Goal: Answer question/provide support: Share knowledge or assist other users

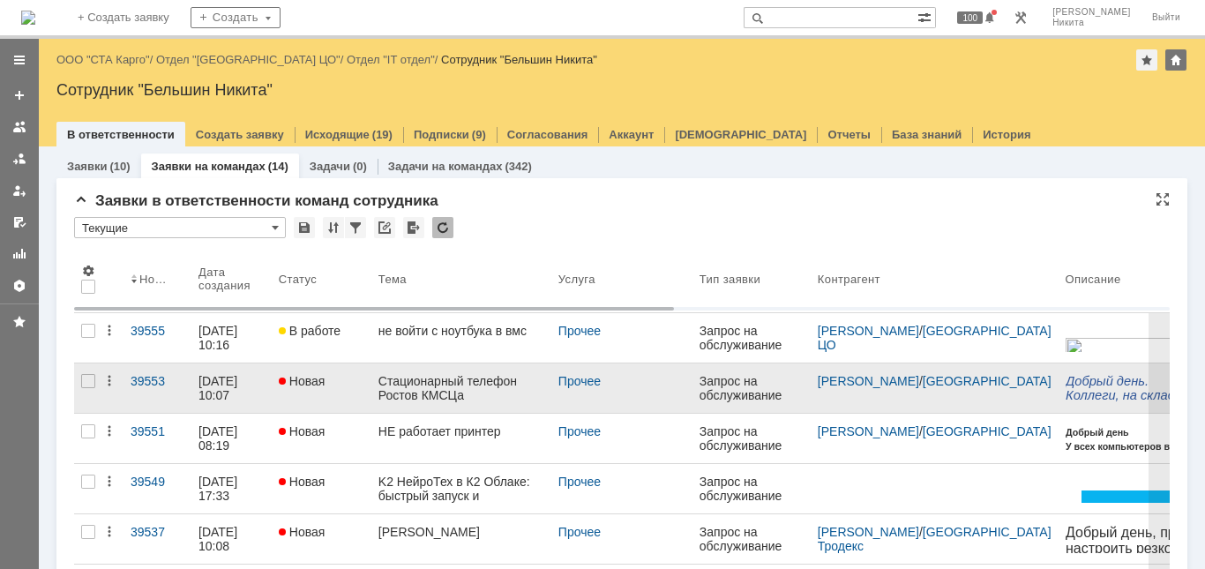
click at [444, 386] on div "Стационарный телефон Ростов КМСЦа" at bounding box center [461, 388] width 166 height 28
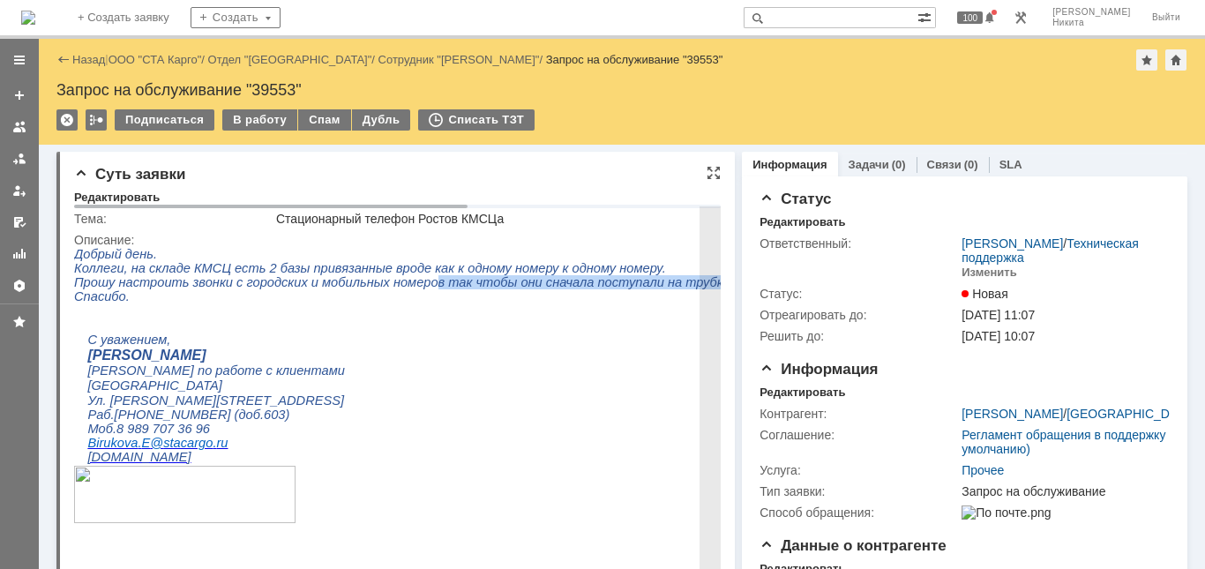
drag, startPoint x: 405, startPoint y: 291, endPoint x: 840, endPoint y: 286, distance: 434.8
click at [840, 286] on span "Прошу настроить звонки с городских и мобильных номеров так чтобы они сначала по…" at bounding box center [551, 282] width 955 height 14
click at [473, 317] on p at bounding box center [602, 310] width 1056 height 14
click at [436, 287] on span "Прошу настроить звонки с городских и мобильных номеров так чтобы они сначала по…" at bounding box center [551, 282] width 955 height 14
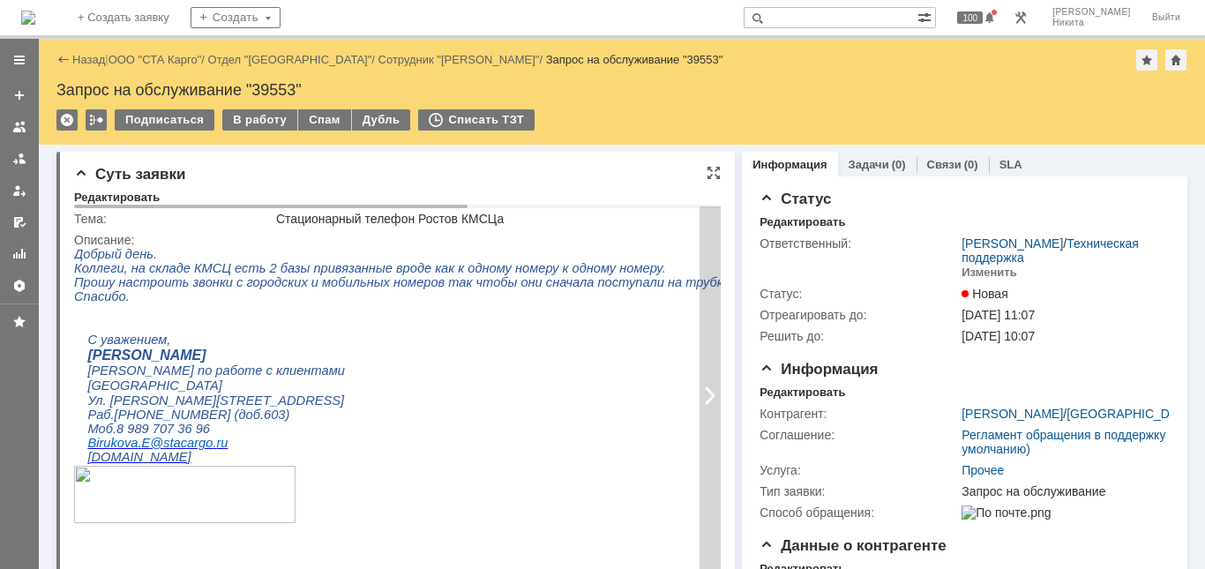
click at [703, 286] on div at bounding box center [709, 394] width 21 height 377
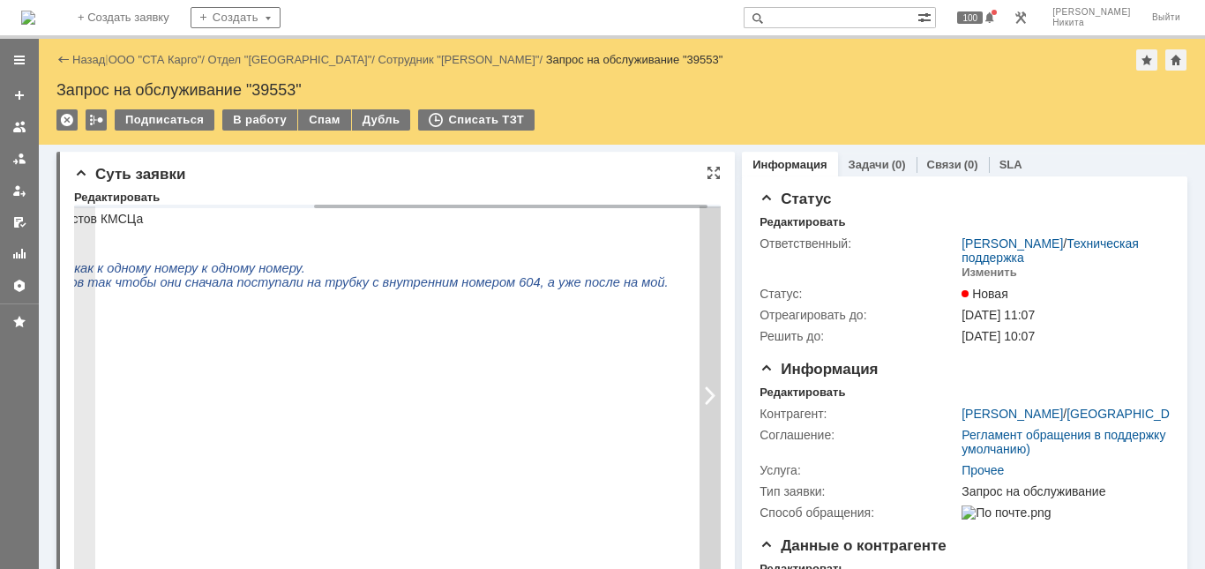
scroll to position [0, 417]
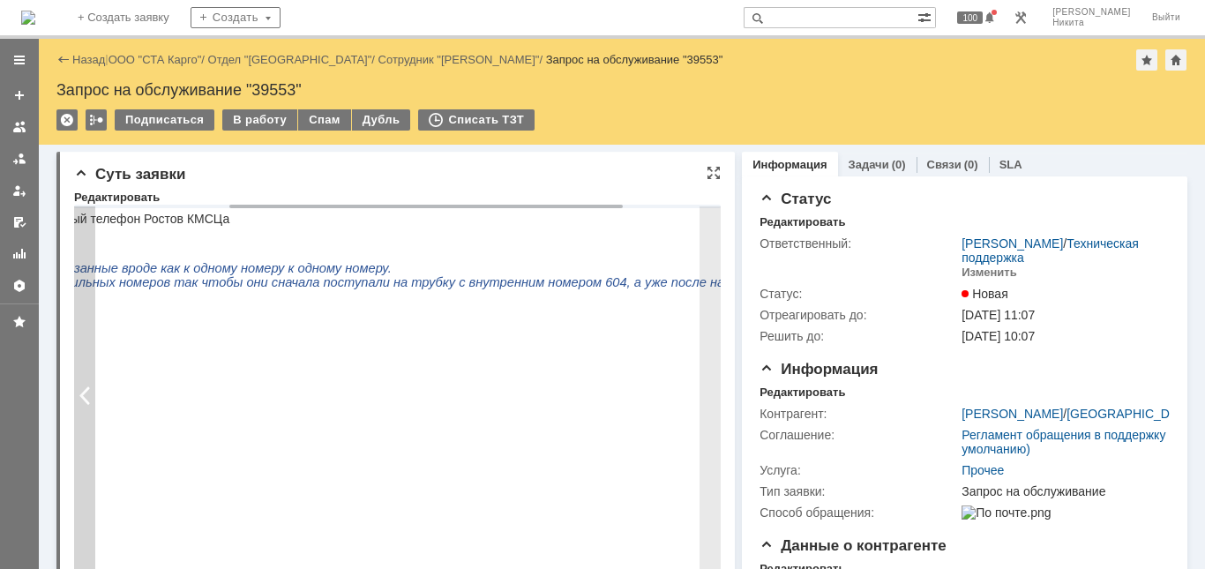
click at [89, 333] on div at bounding box center [84, 394] width 21 height 377
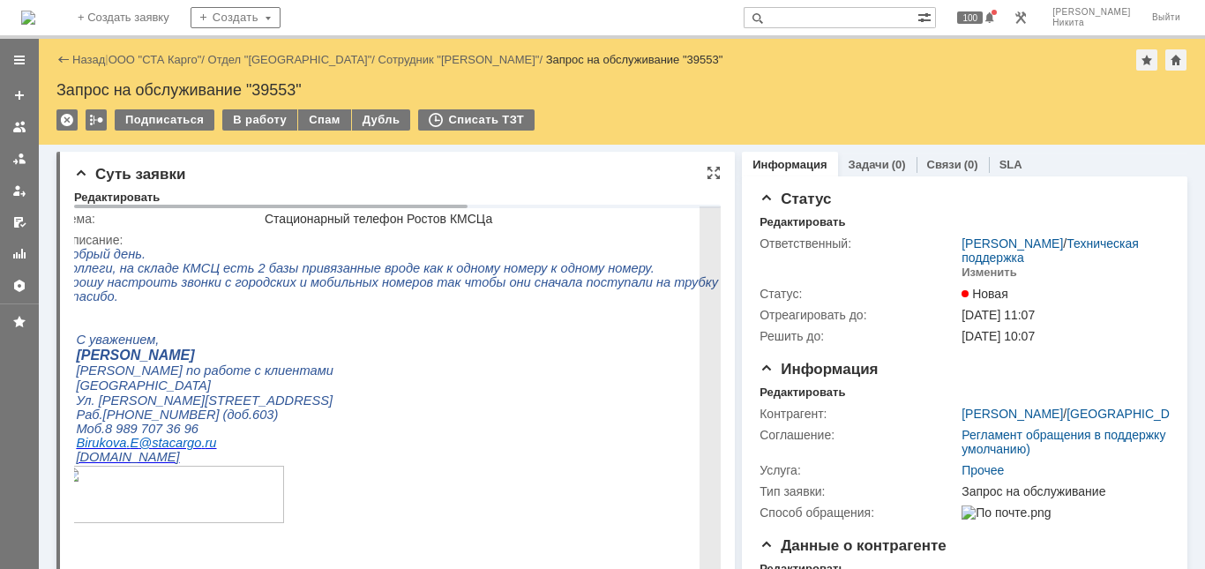
scroll to position [0, 0]
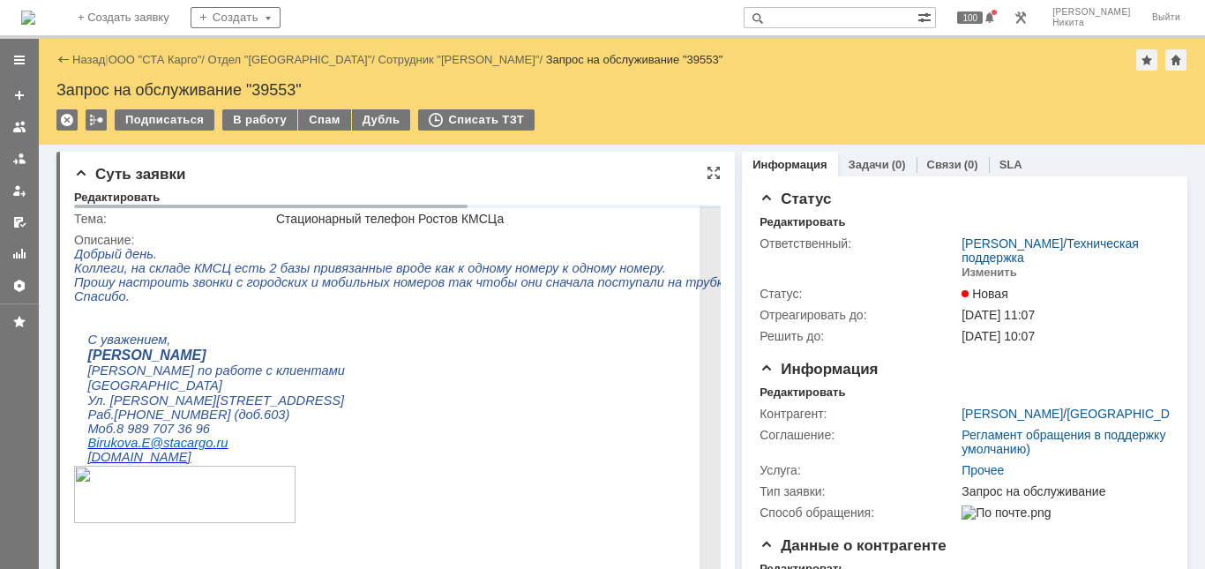
click at [189, 317] on p at bounding box center [602, 310] width 1056 height 14
click at [198, 280] on span "Прошу настроить звонки с городских и мобильных номеров так чтобы они сначала по…" at bounding box center [551, 282] width 955 height 14
click at [539, 267] on span "Коллеги, на складе КМСЦ есть 2 базы привязанные вроде как к одному номеру к одн…" at bounding box center [370, 268] width 592 height 14
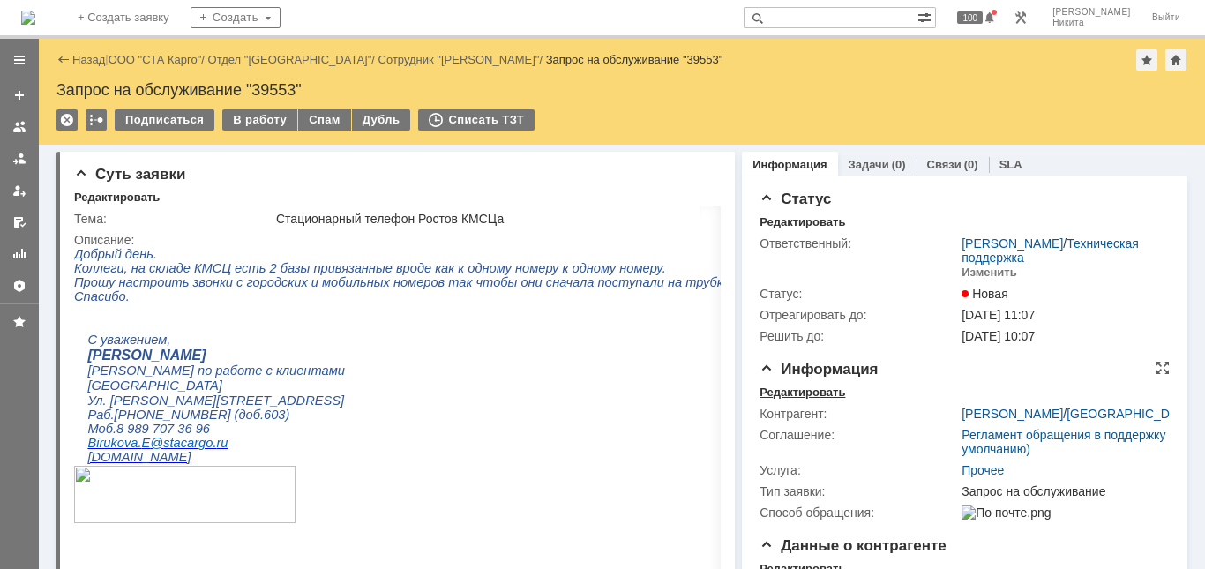
click at [808, 390] on div "Редактировать" at bounding box center [802, 392] width 86 height 14
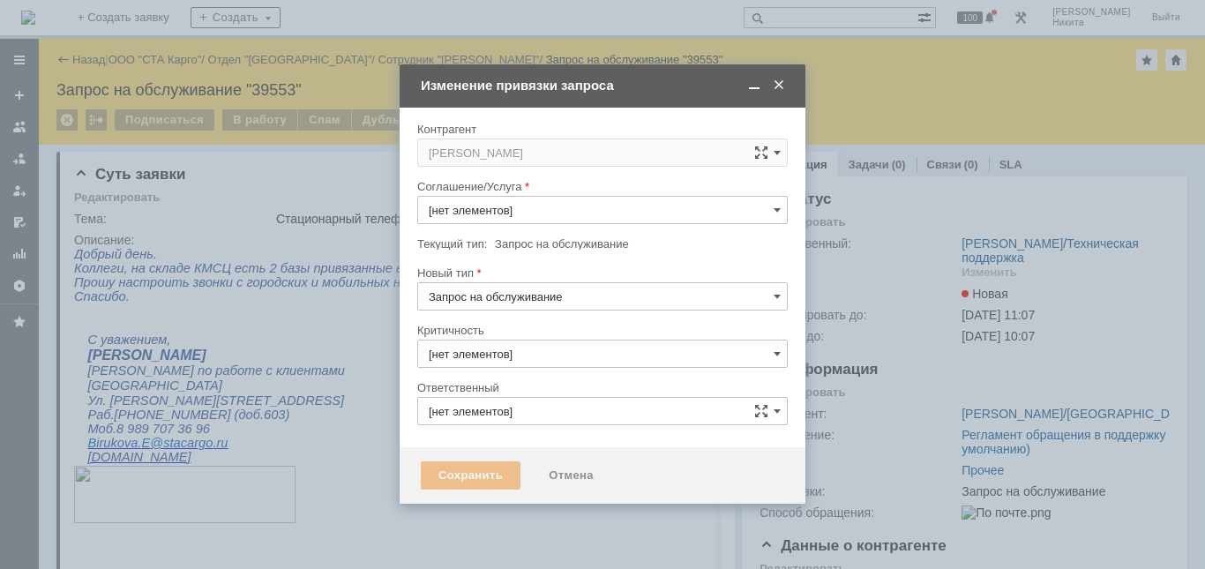
type input "3. Низкая"
type input "[PERSON_NAME]"
type input "[не указано]"
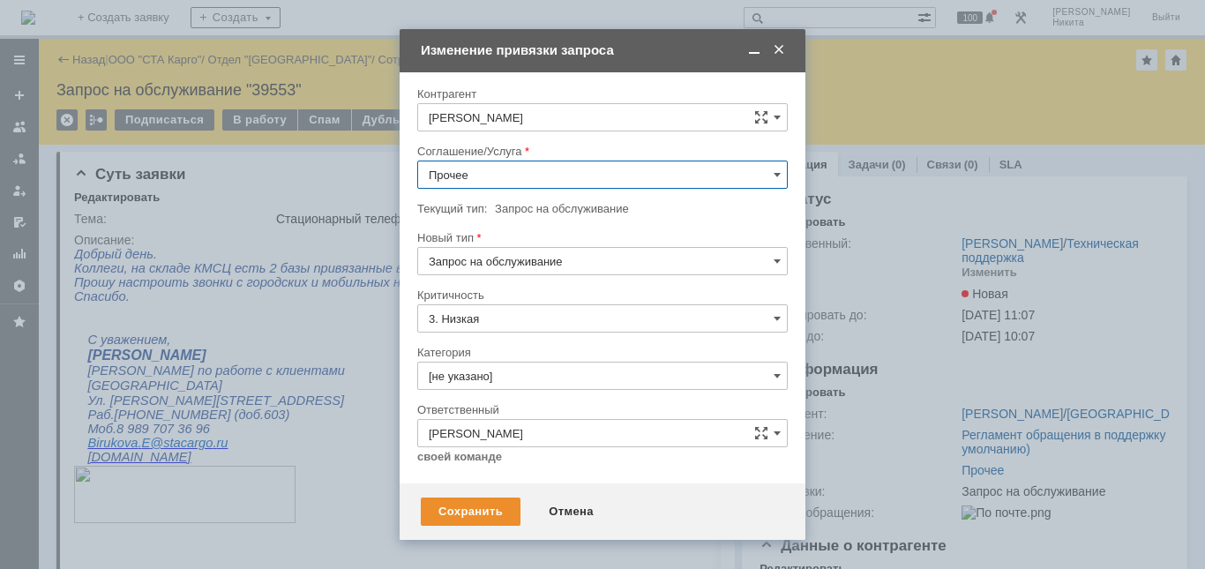
click at [518, 164] on input "Прочее" at bounding box center [602, 175] width 370 height 28
click at [504, 338] on div "Телефония" at bounding box center [602, 330] width 369 height 28
type input "Телефония"
click at [525, 377] on input "[не указано]" at bounding box center [602, 376] width 370 height 28
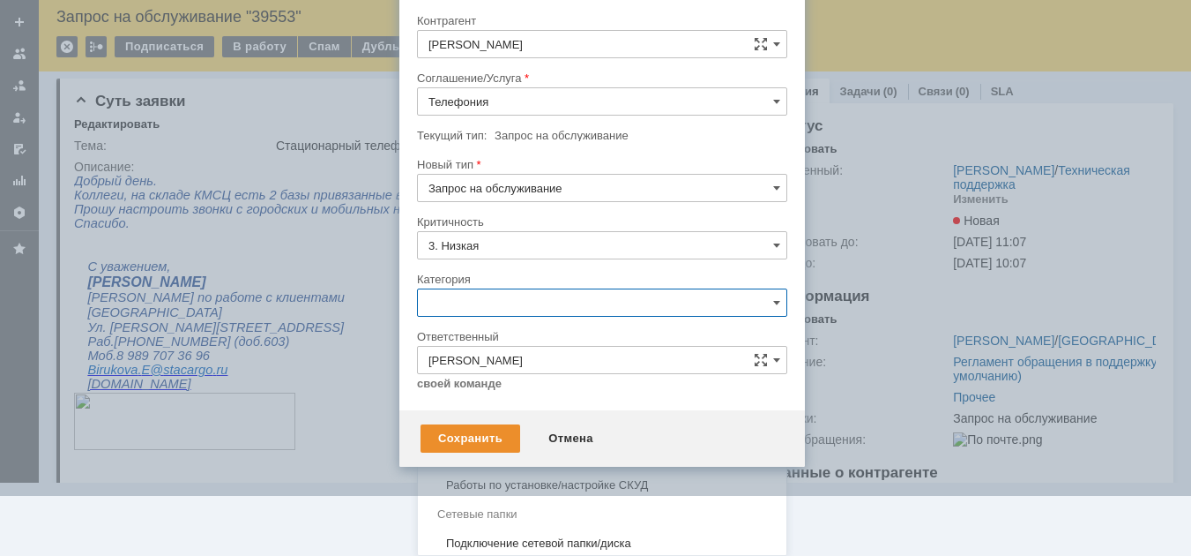
scroll to position [959, 0]
click at [534, 402] on span "Настройка телефонии" at bounding box center [602, 395] width 347 height 14
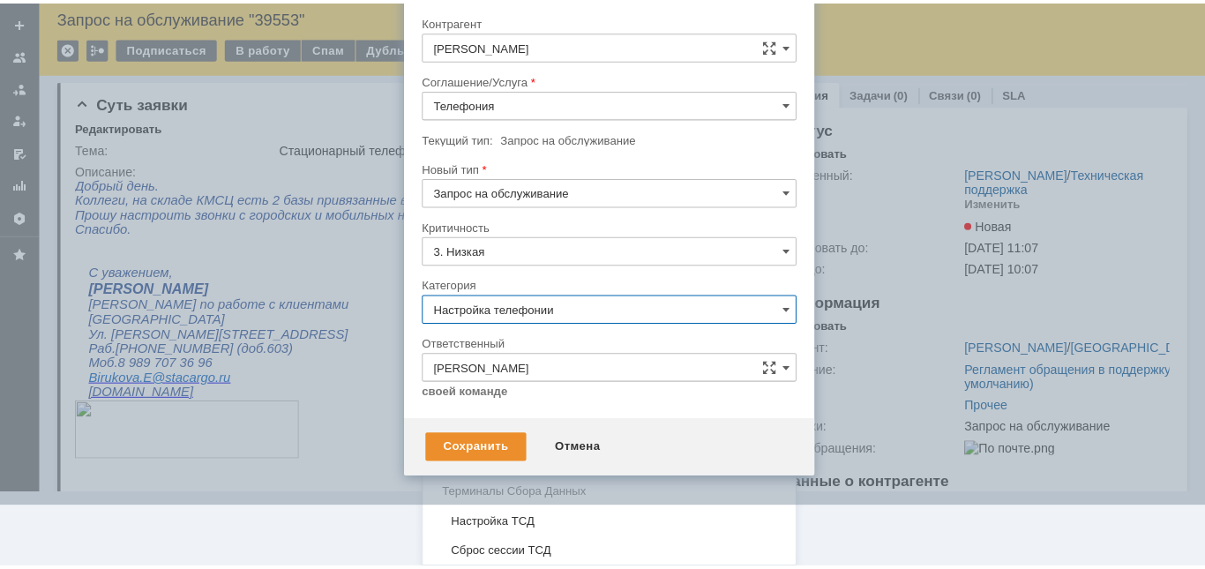
scroll to position [0, 0]
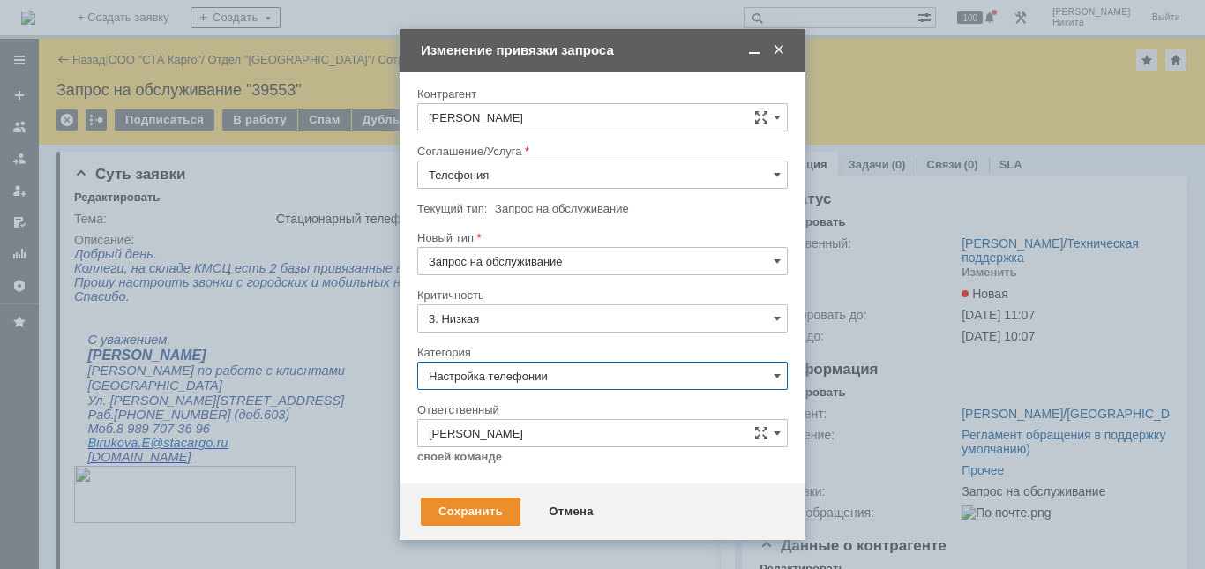
type input "Настройка телефонии"
click at [470, 508] on div "Сохранить" at bounding box center [471, 511] width 100 height 28
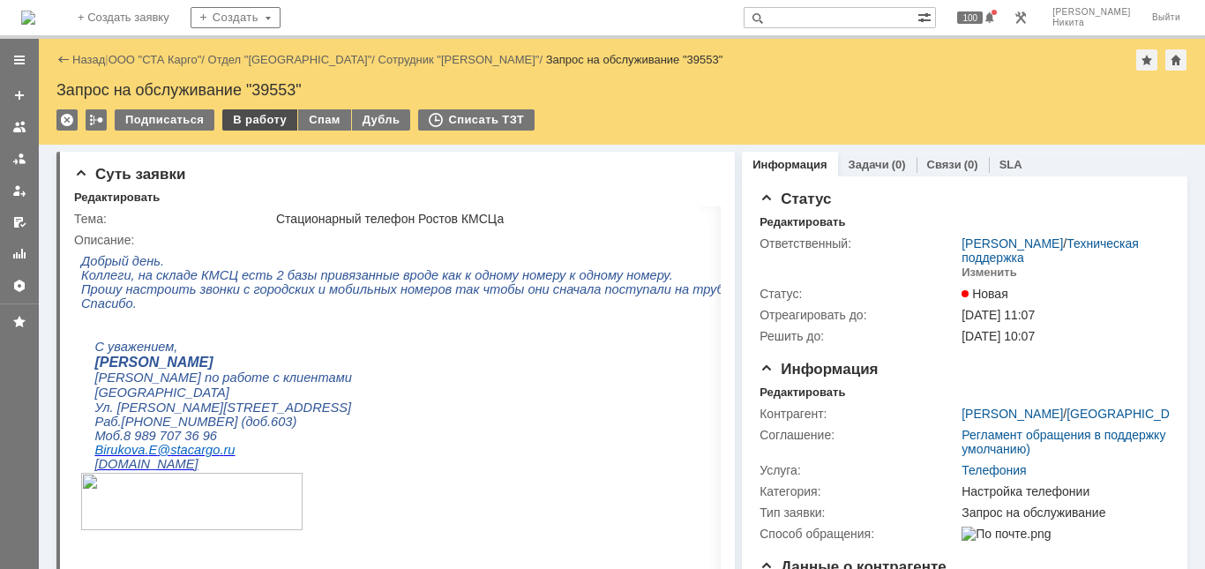
click at [256, 118] on div "В работу" at bounding box center [259, 119] width 75 height 21
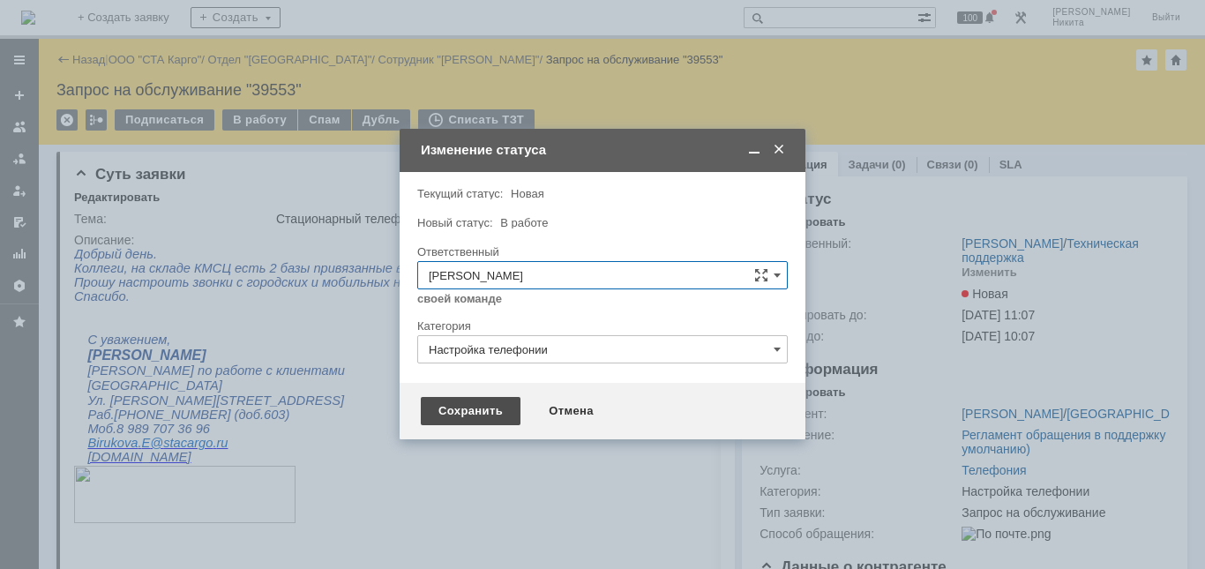
click at [502, 416] on div "Сохранить" at bounding box center [471, 411] width 100 height 28
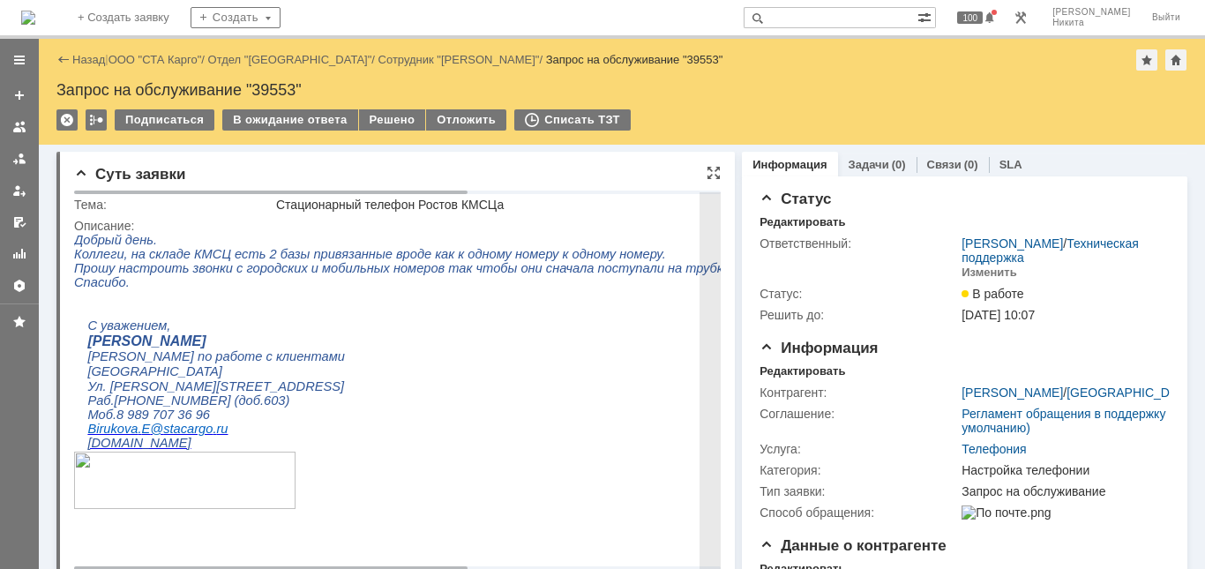
click at [402, 249] on span "Коллеги, на складе КМСЦ есть 2 базы привязанные вроде как к одному номеру к одн…" at bounding box center [370, 254] width 592 height 14
click at [225, 252] on span "Коллеги, на складе КМСЦ есть 2 базы привязанные вроде как к одному номеру к одн…" at bounding box center [370, 254] width 592 height 14
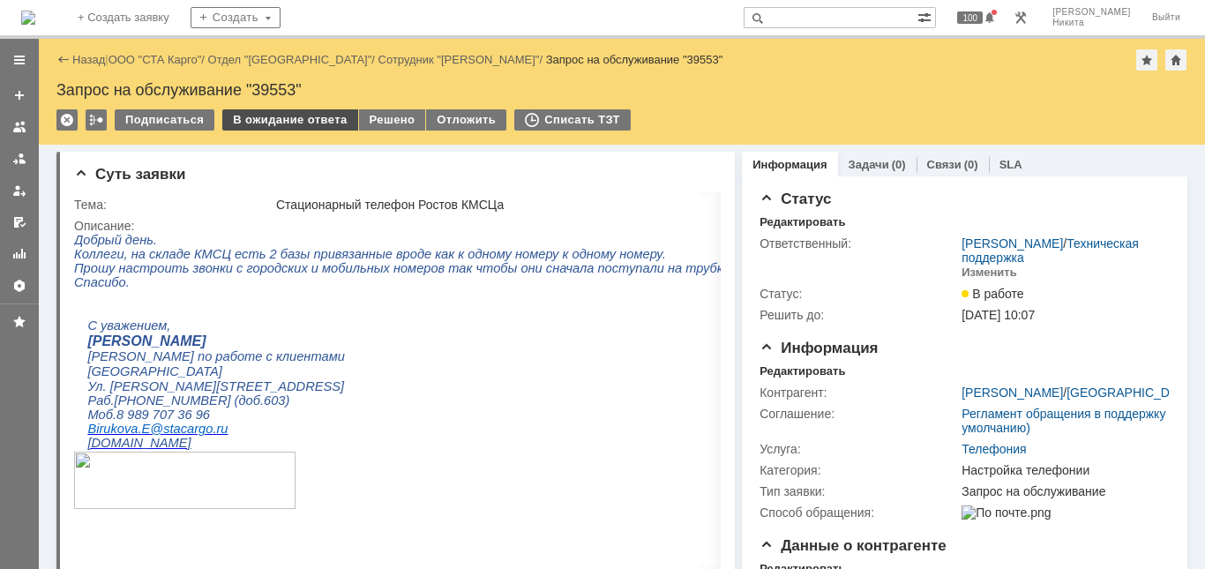
click at [328, 123] on div "В ожидание ответа" at bounding box center [289, 119] width 135 height 21
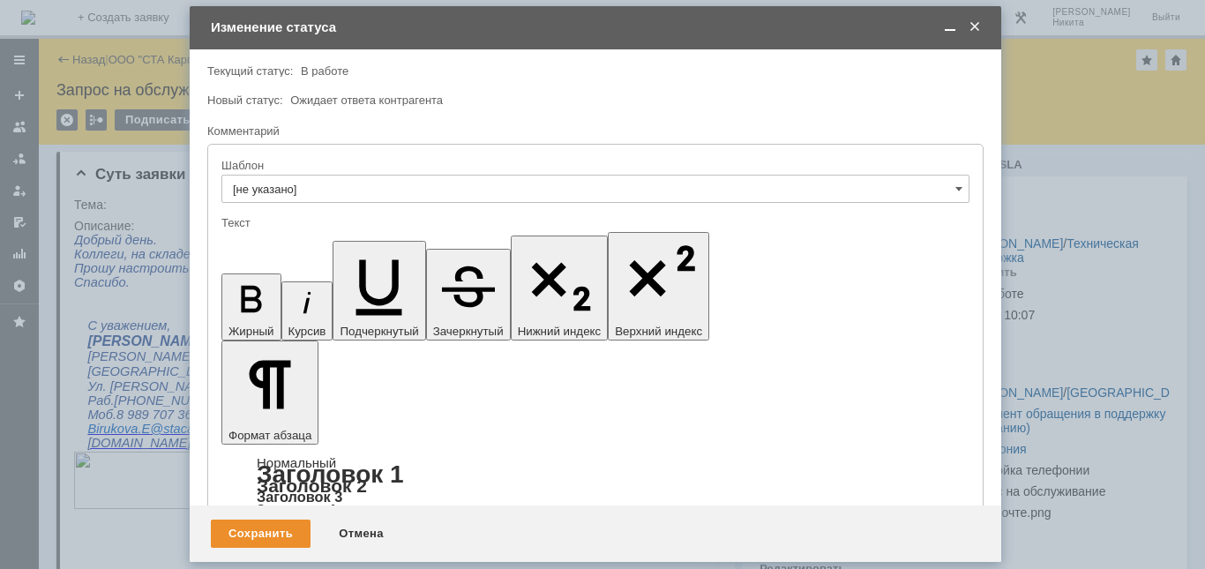
drag, startPoint x: 858, startPoint y: 4946, endPoint x: 880, endPoint y: 4955, distance: 24.1
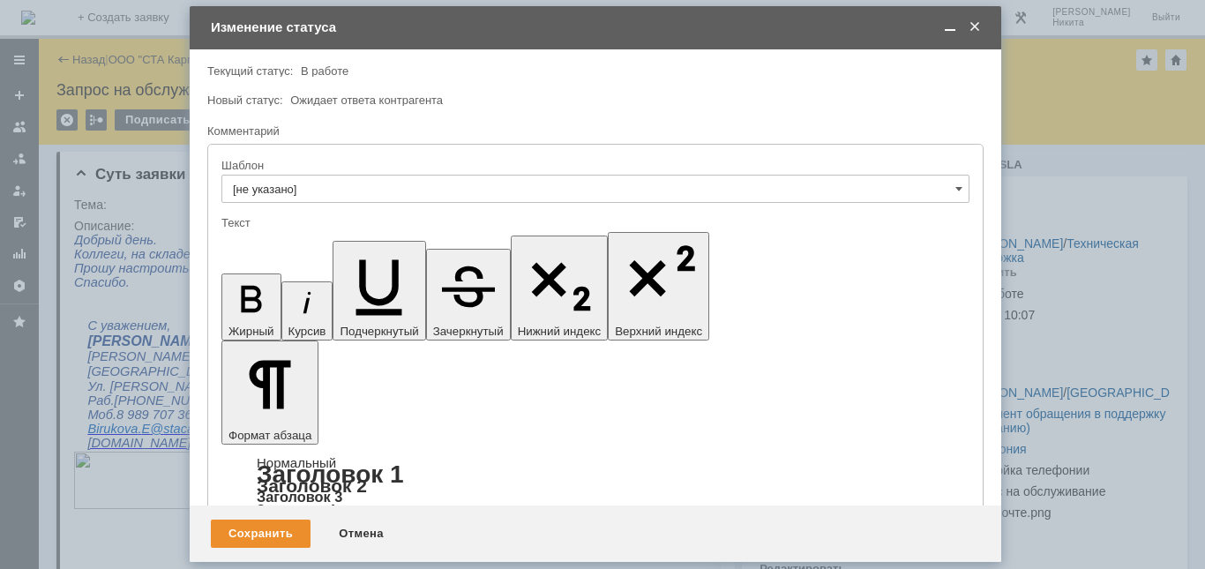
click at [264, 534] on div "Сохранить" at bounding box center [261, 533] width 100 height 28
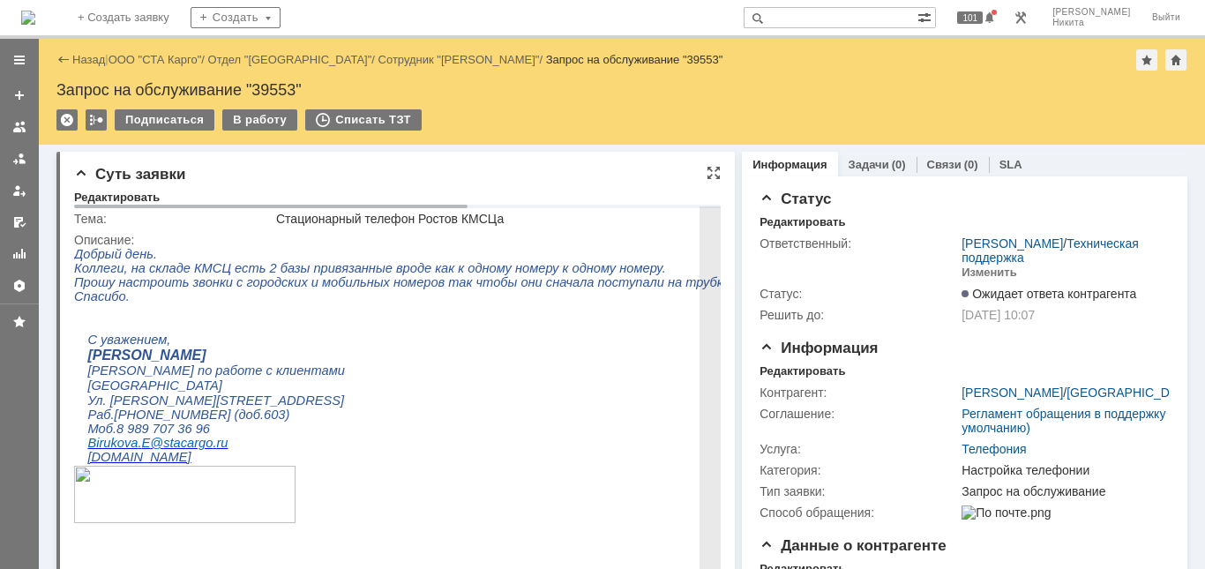
click at [355, 253] on p "Добрый день." at bounding box center [602, 254] width 1056 height 14
click at [35, 11] on img at bounding box center [28, 18] width 14 height 14
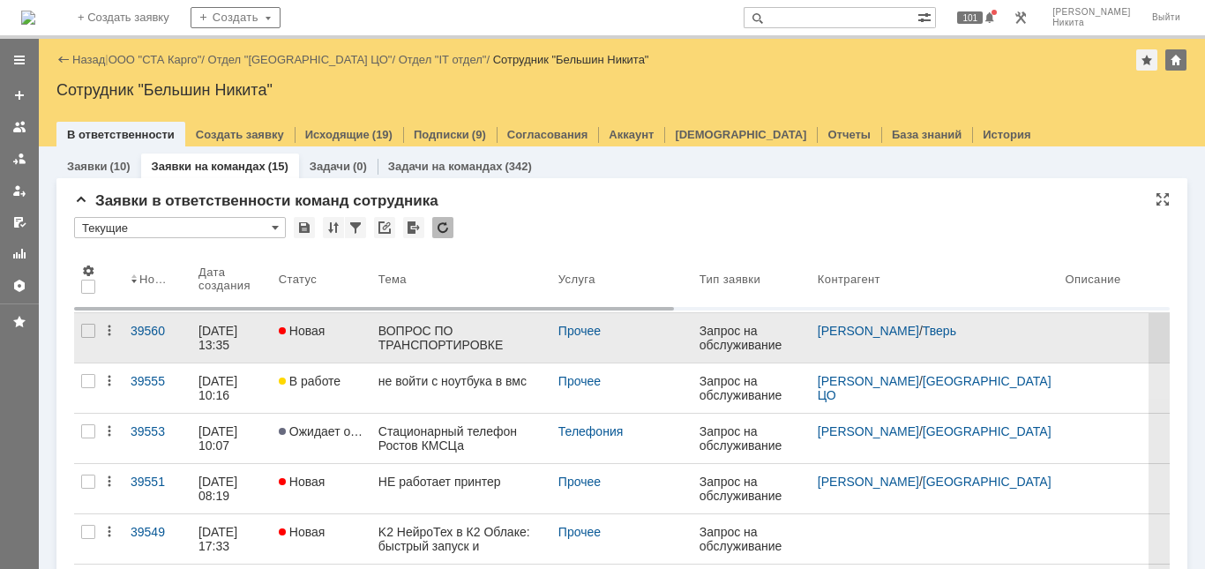
click at [419, 338] on div "ВОПРОС ПО ТРАНСПОРТИРОВКЕ ВОЗВРАТ ТОВАРОВ" at bounding box center [461, 338] width 166 height 28
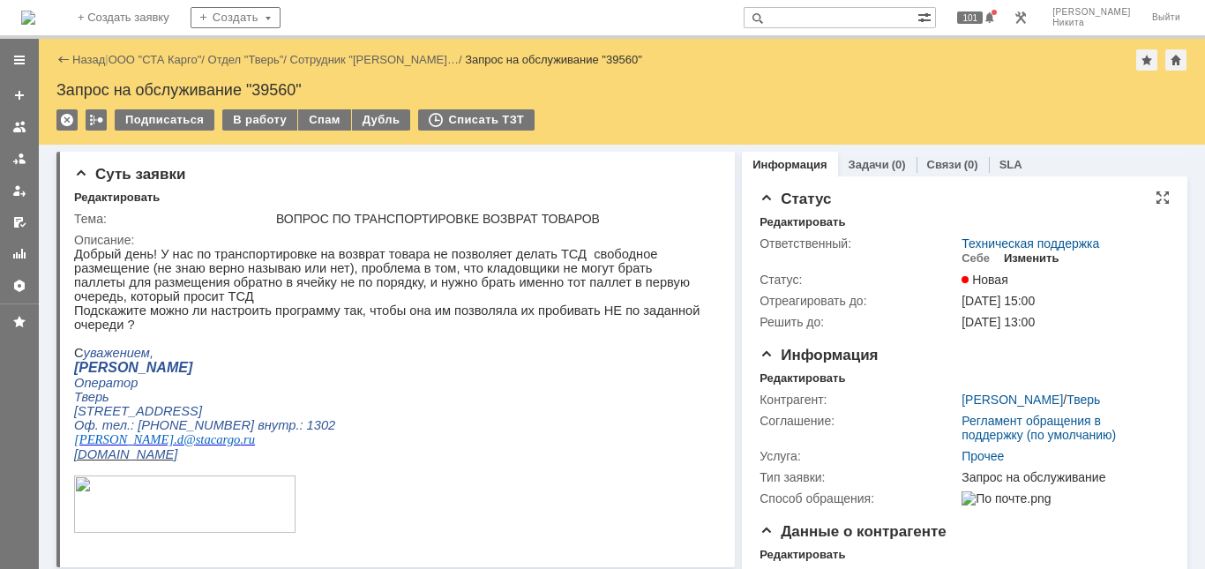
click at [1027, 263] on div "Изменить" at bounding box center [1032, 258] width 56 height 14
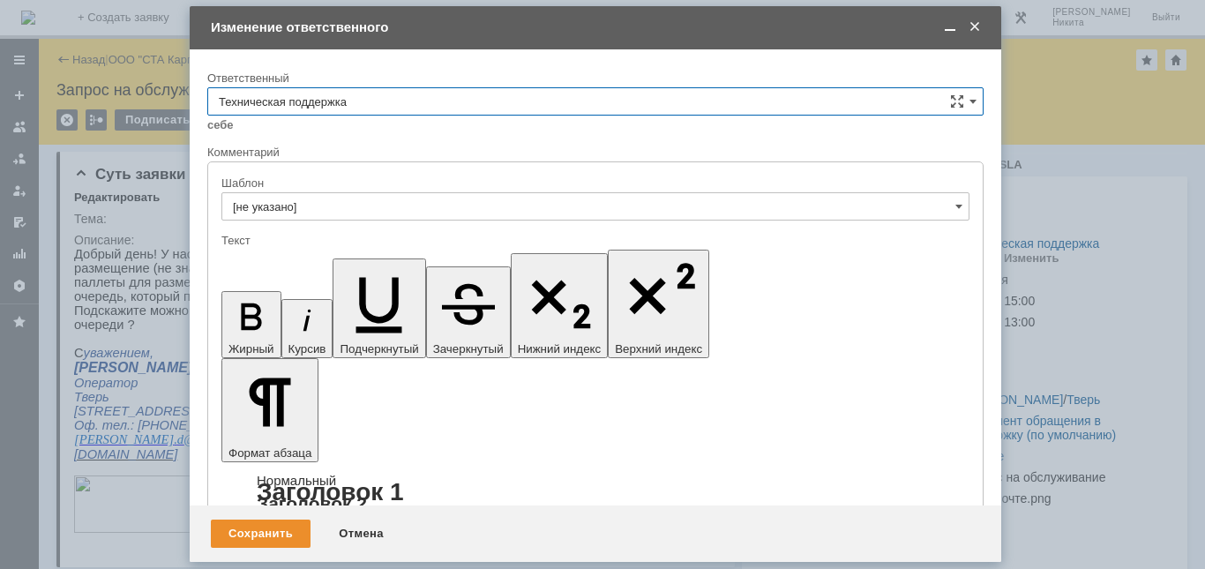
click at [480, 98] on input "Техническая поддержка" at bounding box center [595, 101] width 776 height 28
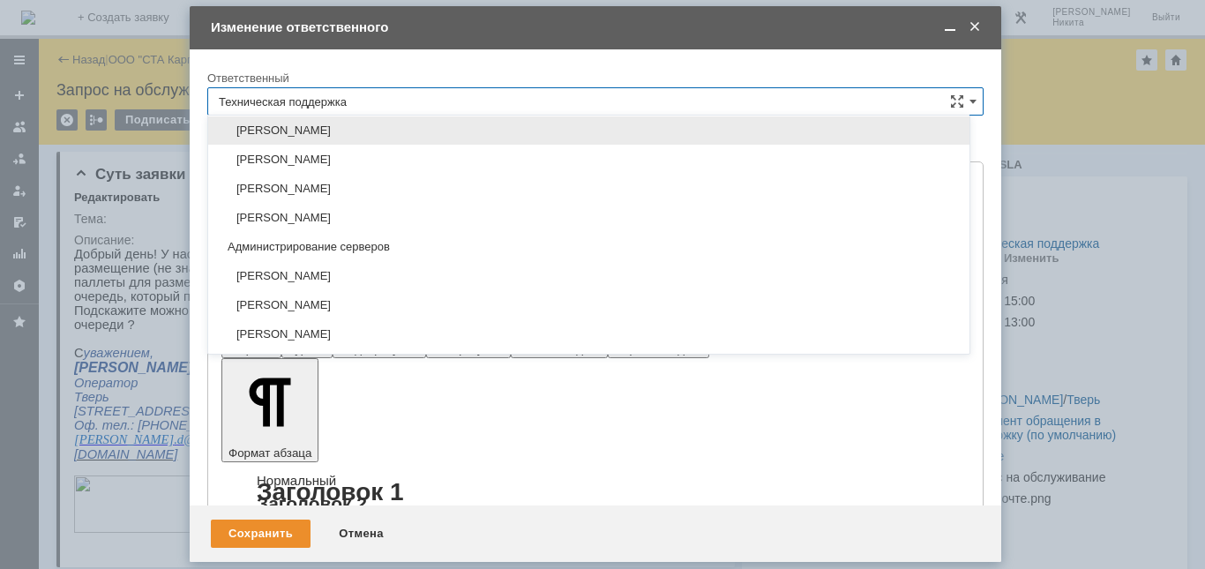
scroll to position [88, 0]
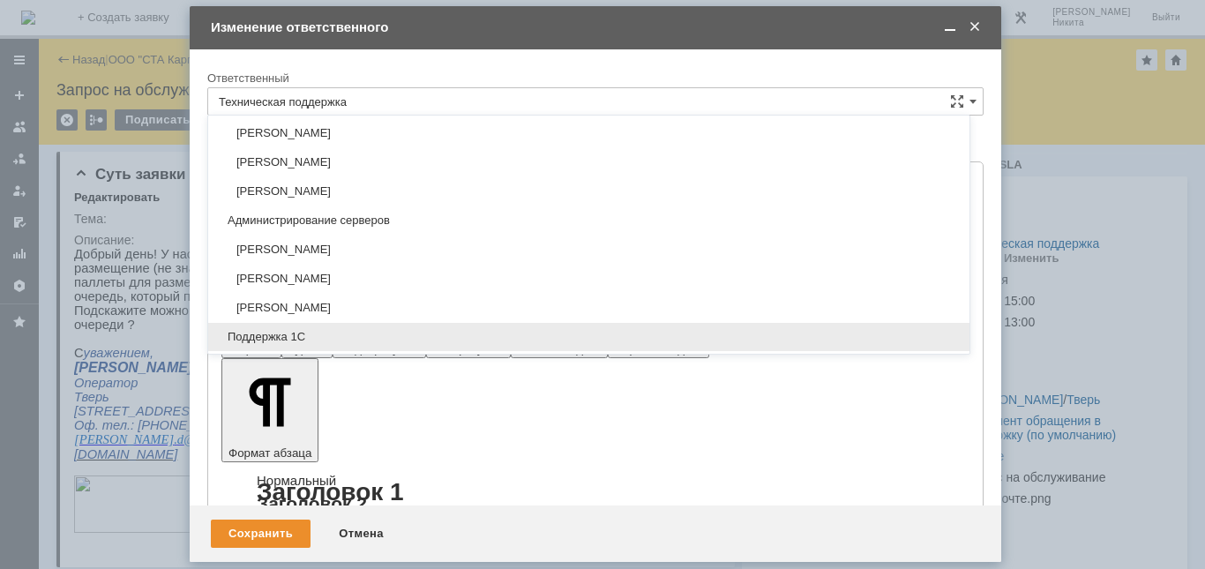
click at [364, 335] on span "Поддержка 1С" at bounding box center [589, 337] width 740 height 14
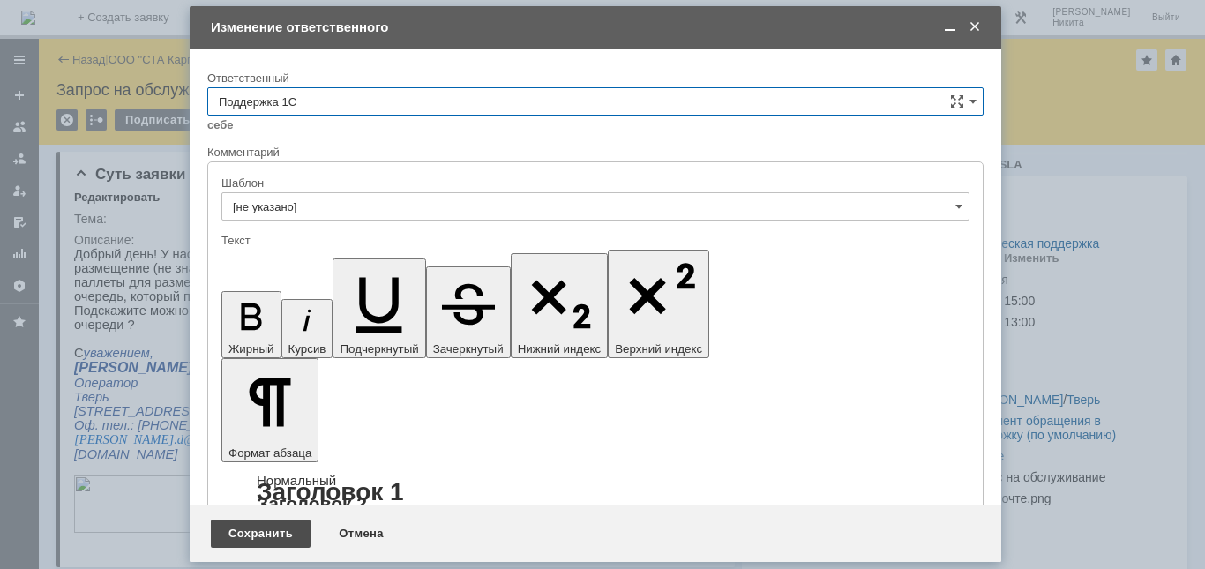
click at [246, 534] on div "Сохранить" at bounding box center [261, 533] width 100 height 28
type input "Поддержка 1С"
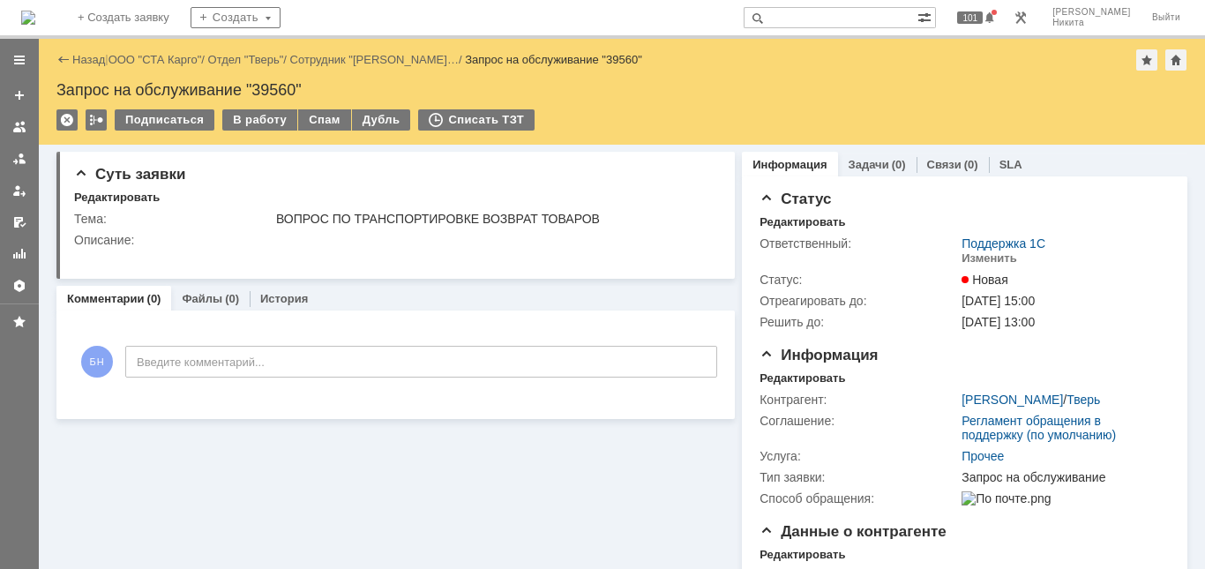
scroll to position [0, 0]
click at [35, 25] on img at bounding box center [28, 18] width 14 height 14
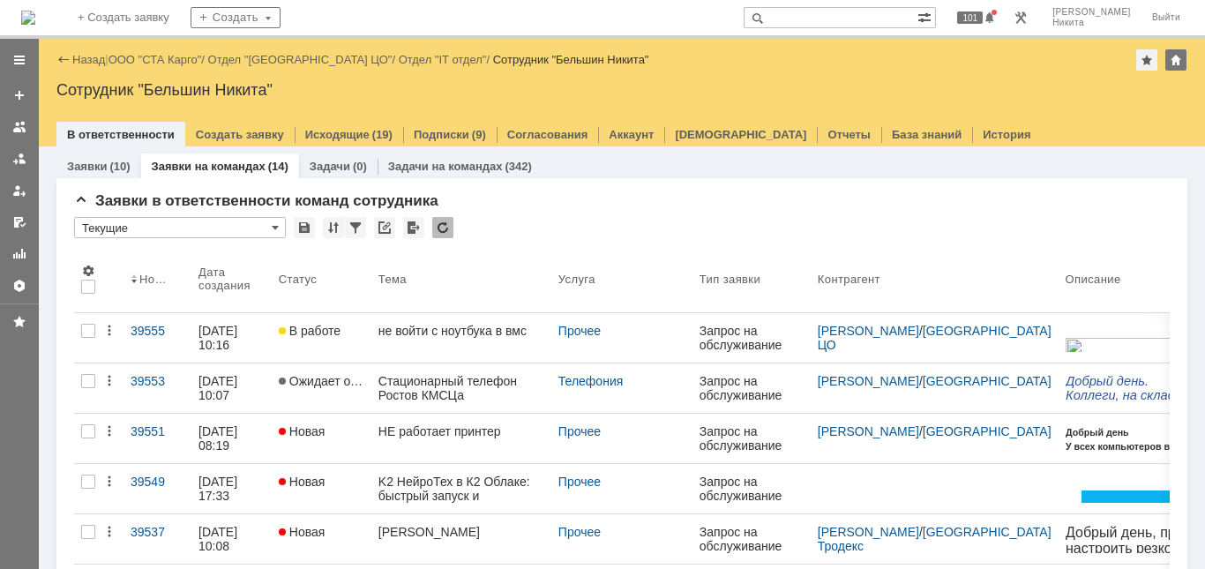
click at [427, 437] on div "НЕ работает принтер" at bounding box center [461, 431] width 166 height 14
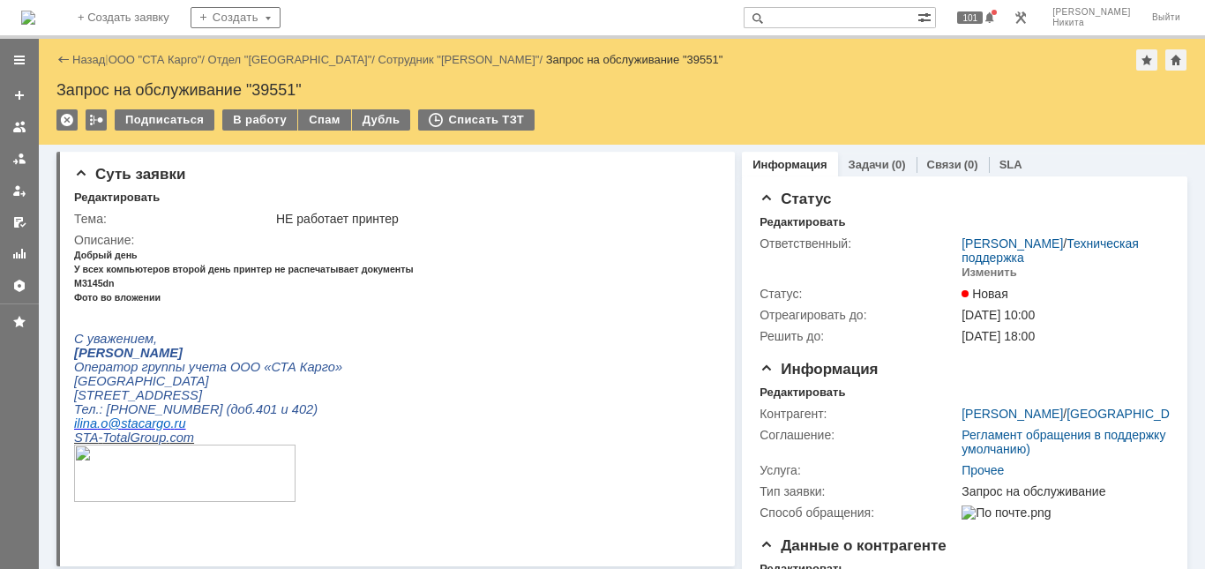
click at [325, 274] on span "У всех компьютеров второй день принтер не распечатывает документы" at bounding box center [244, 269] width 340 height 11
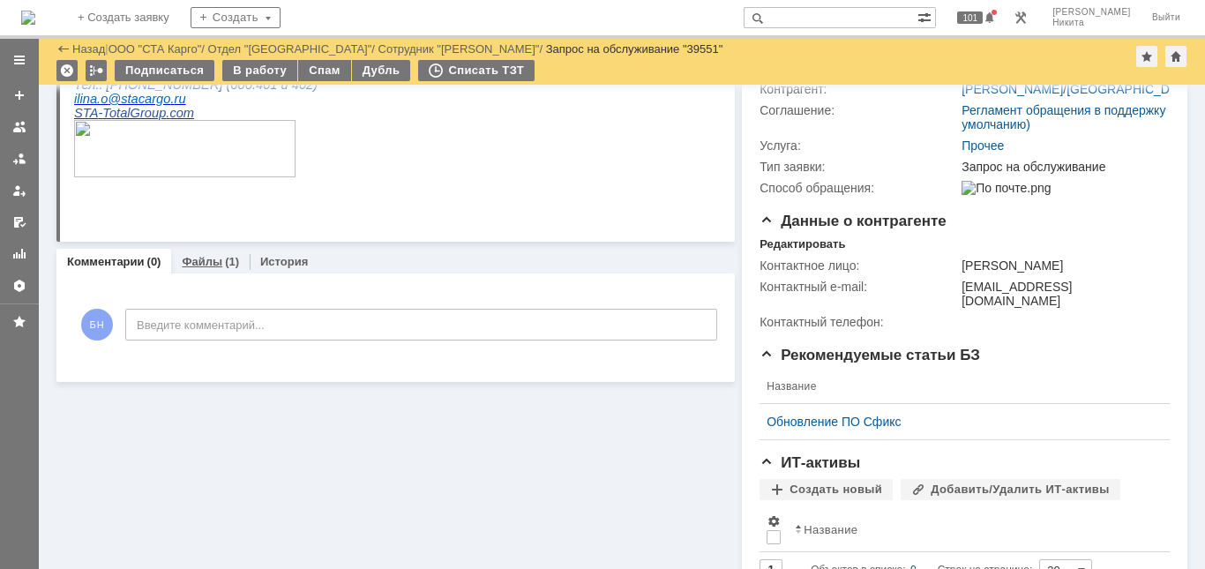
click at [194, 259] on link "Файлы" at bounding box center [202, 261] width 41 height 13
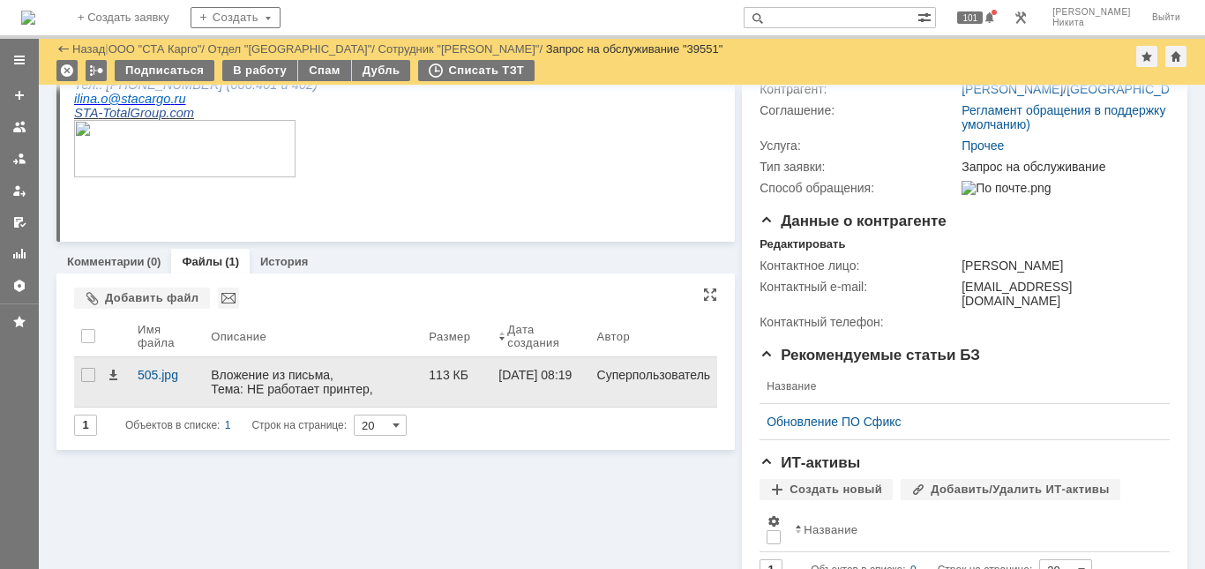
click at [265, 382] on div "Вложение из письма, Тема: НЕ работает принтер, Отправитель: [PERSON_NAME] ([EMA…" at bounding box center [313, 403] width 204 height 71
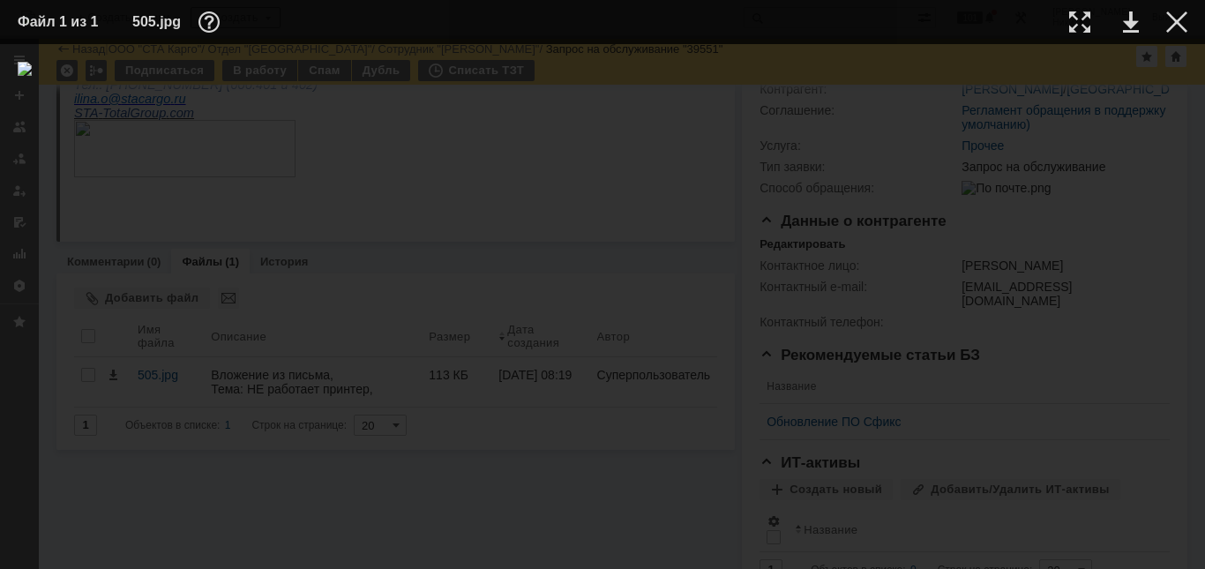
click at [943, 213] on div at bounding box center [602, 306] width 1169 height 489
click at [1169, 20] on div at bounding box center [1176, 21] width 21 height 21
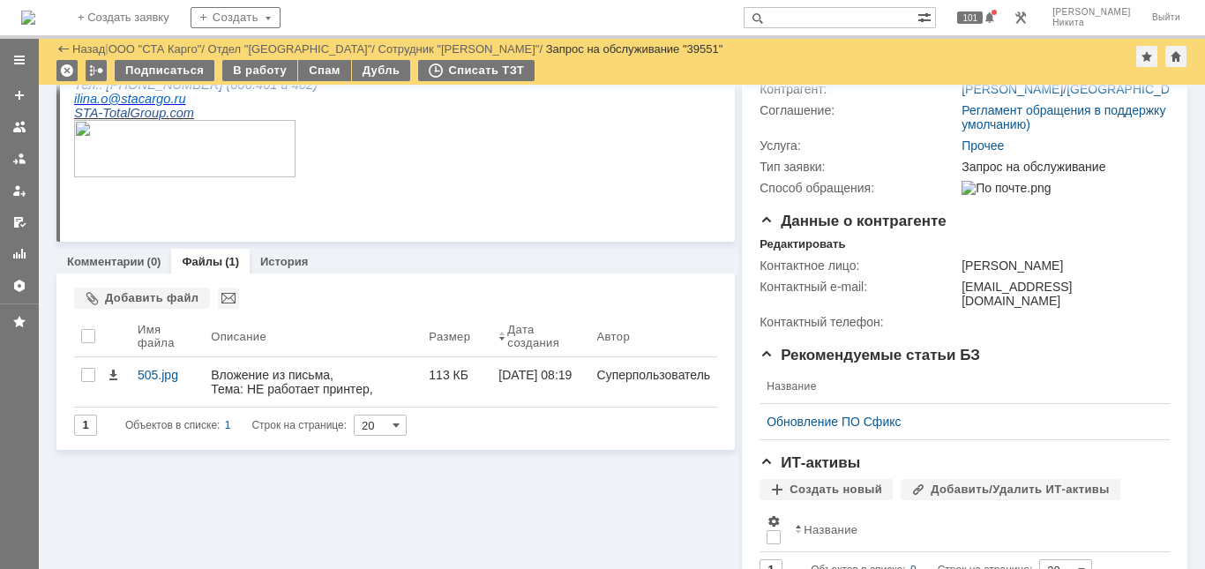
click at [334, 180] on p at bounding box center [244, 150] width 340 height 60
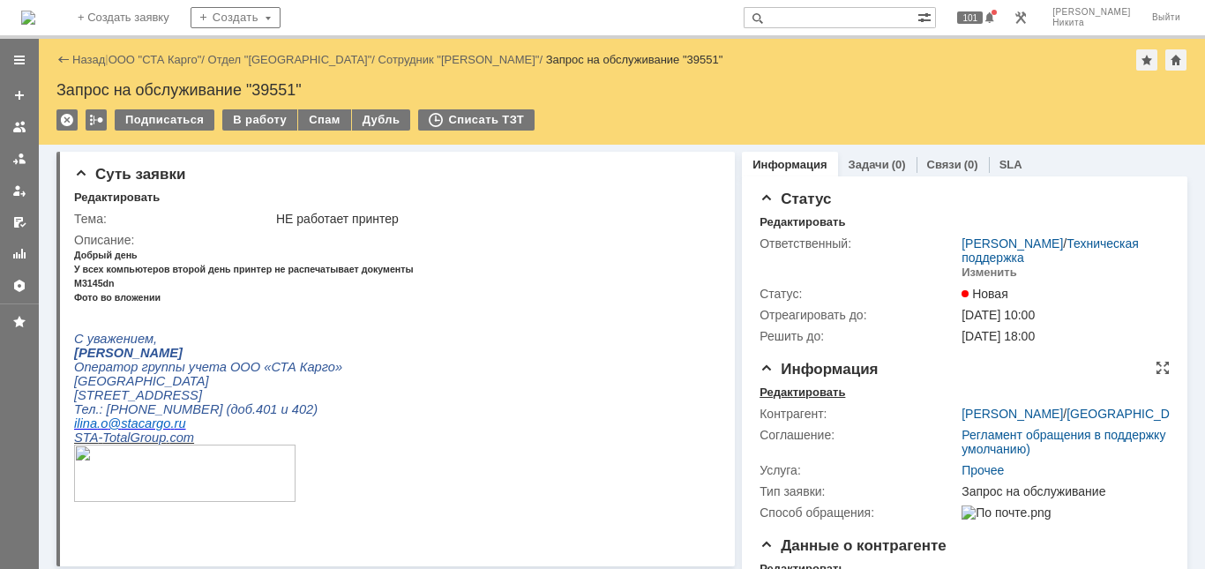
click at [779, 393] on div "Редактировать" at bounding box center [802, 392] width 86 height 14
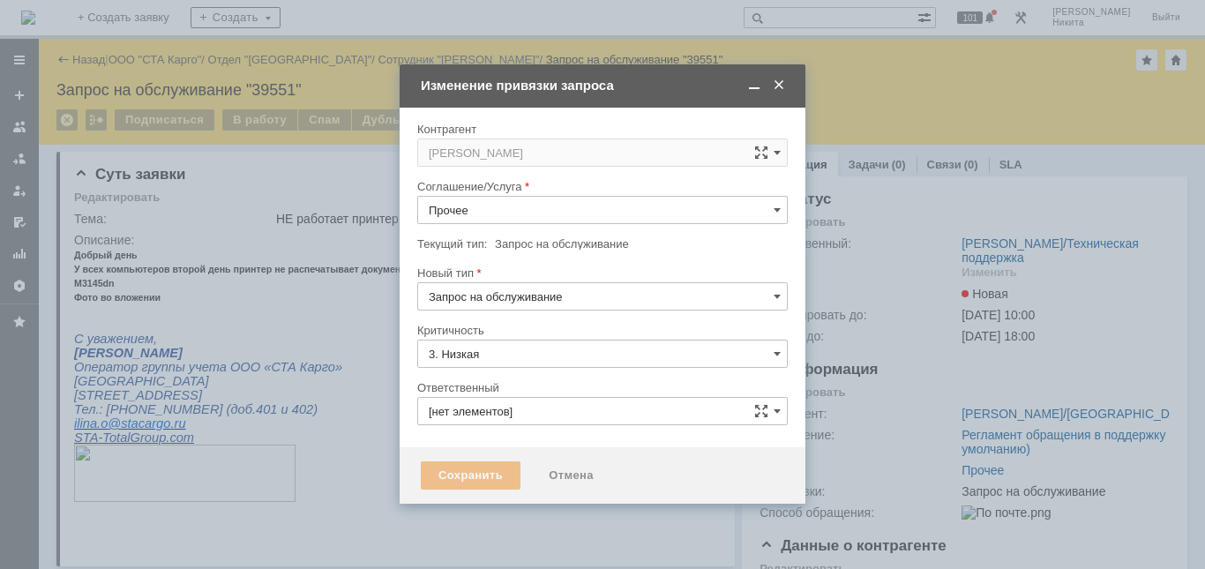
type input "[PERSON_NAME]"
type input "[не указано]"
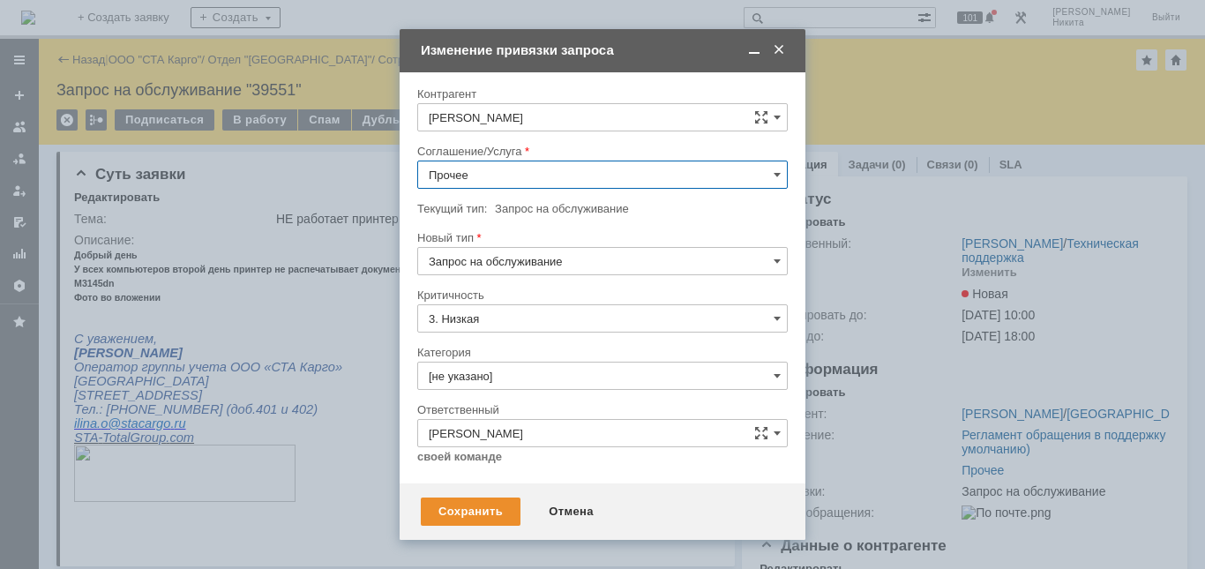
click at [487, 175] on input "Прочее" at bounding box center [602, 175] width 370 height 28
click at [549, 273] on div "Печать / Сканирование / Копирование" at bounding box center [602, 266] width 369 height 28
type input "Печать / Сканирование / Копирование"
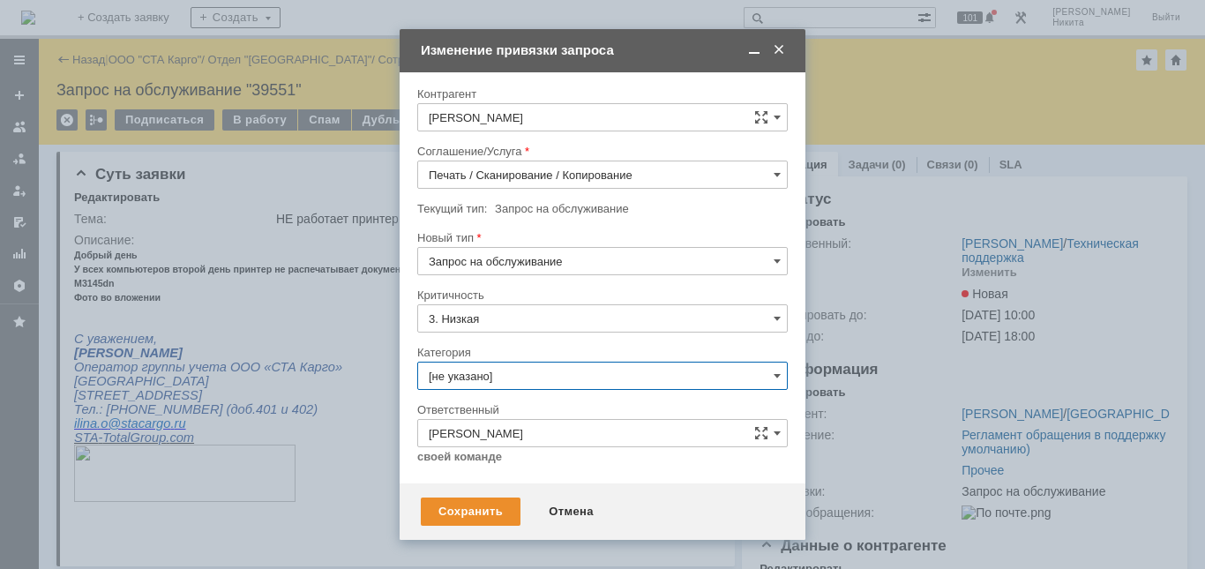
click at [506, 378] on input "[не указано]" at bounding box center [602, 376] width 370 height 28
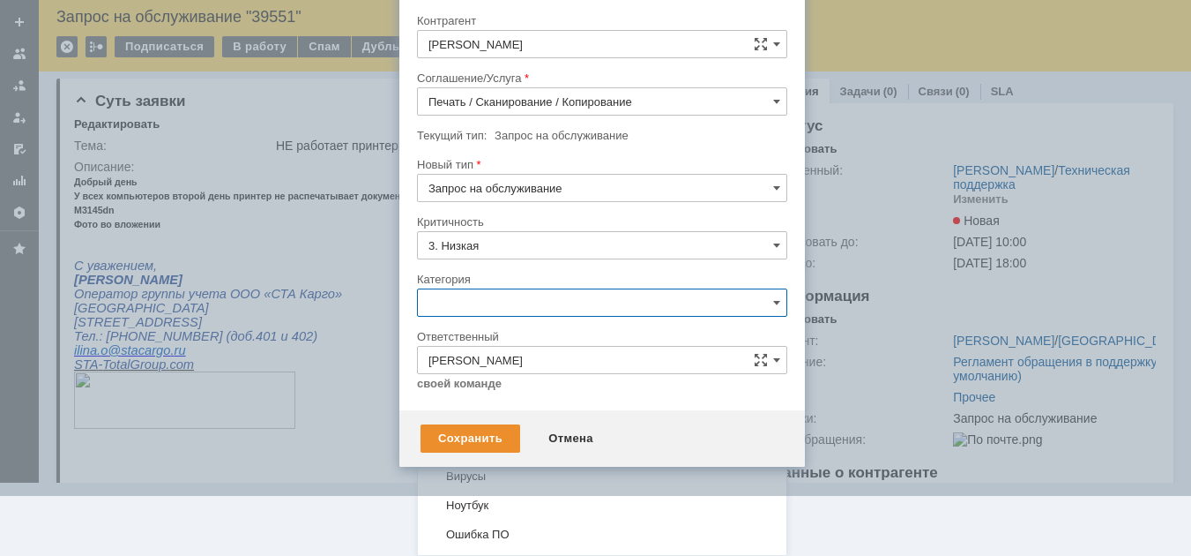
click at [506, 391] on span "Принтер" at bounding box center [602, 389] width 347 height 14
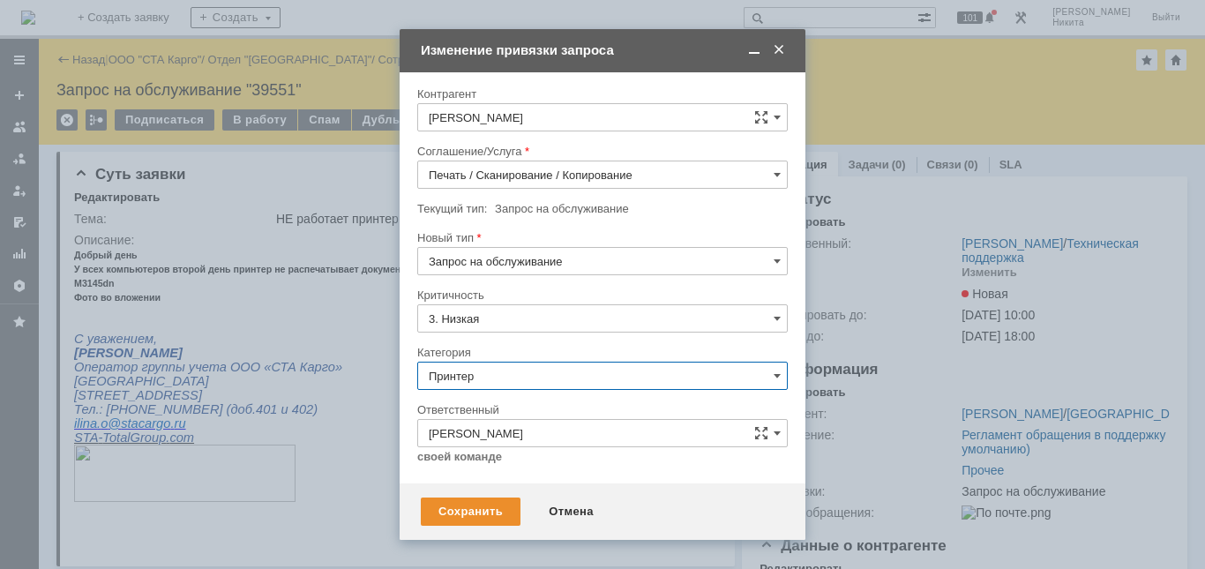
type input "Принтер"
click at [468, 519] on div "Сохранить" at bounding box center [471, 511] width 100 height 28
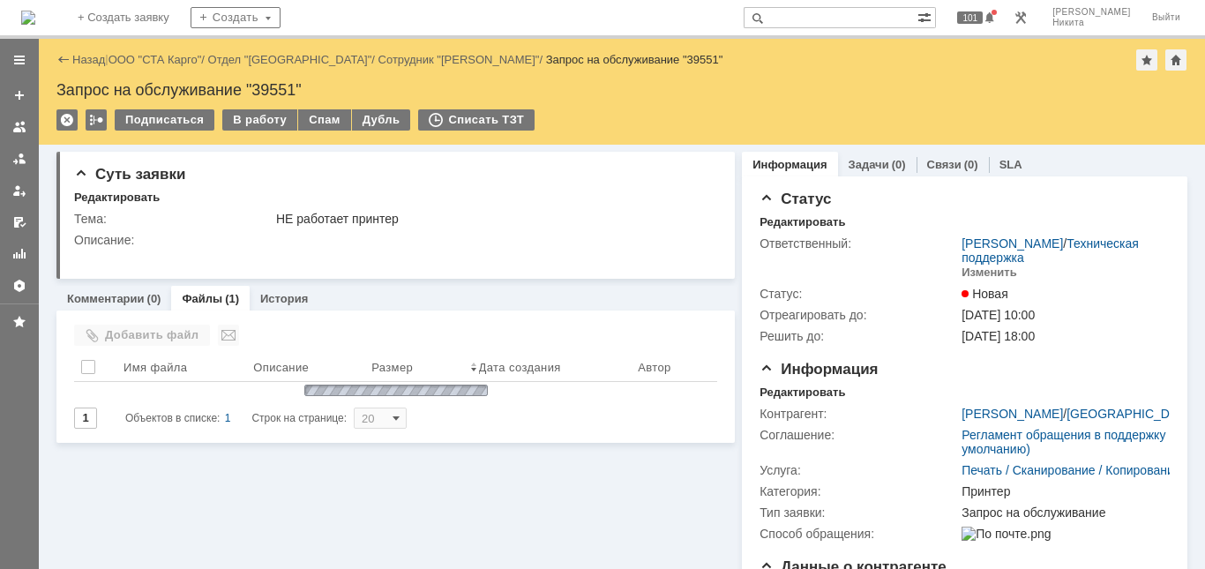
click at [248, 113] on div "В работу" at bounding box center [259, 119] width 75 height 21
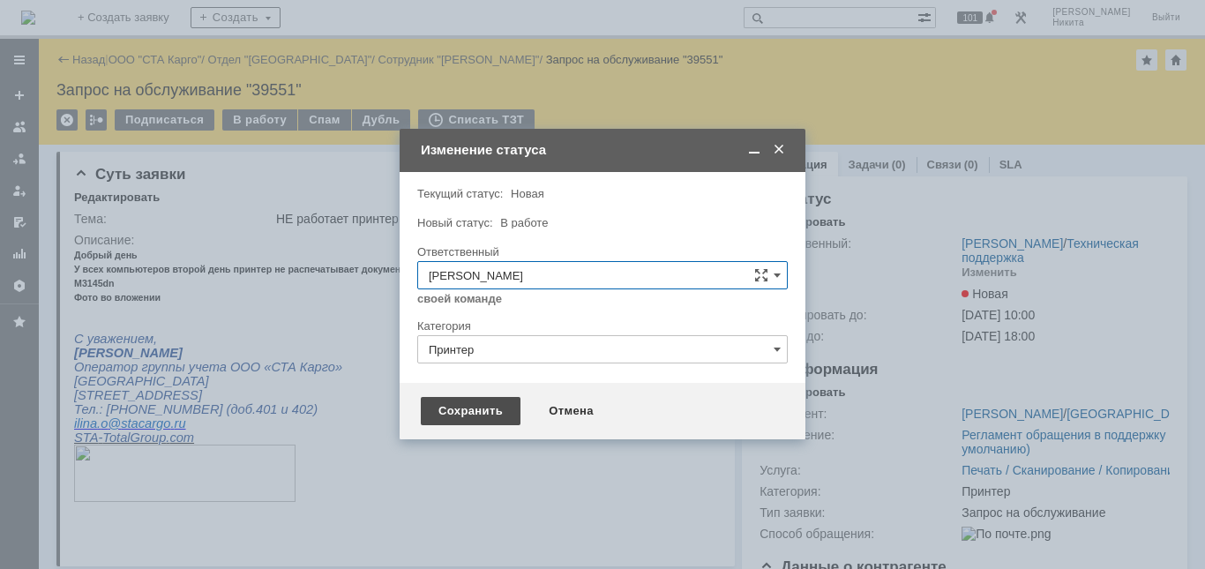
click at [493, 412] on div "Сохранить" at bounding box center [471, 411] width 100 height 28
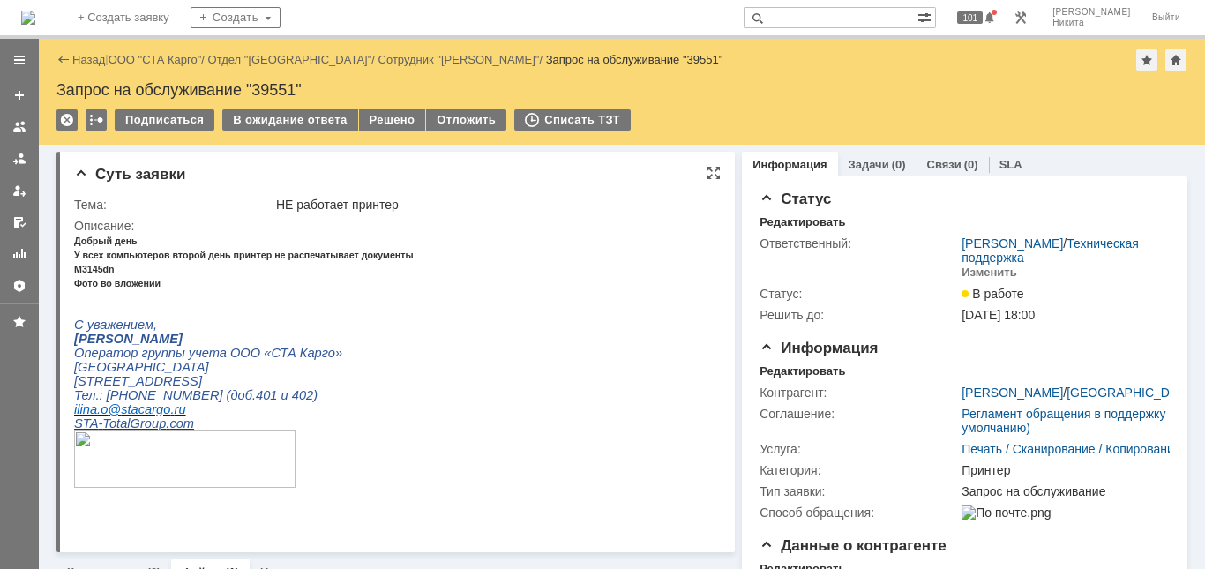
click at [342, 241] on p "Добрый день" at bounding box center [244, 240] width 340 height 14
click at [376, 282] on p "Фото во вложении" at bounding box center [244, 282] width 340 height 14
click at [195, 303] on p at bounding box center [244, 296] width 340 height 14
click at [427, 324] on html "Добрый день У всех компьютеров второй день принтер не распечатывает документы М…" at bounding box center [389, 369] width 631 height 272
click at [355, 289] on p "Фото во вложении" at bounding box center [244, 282] width 340 height 14
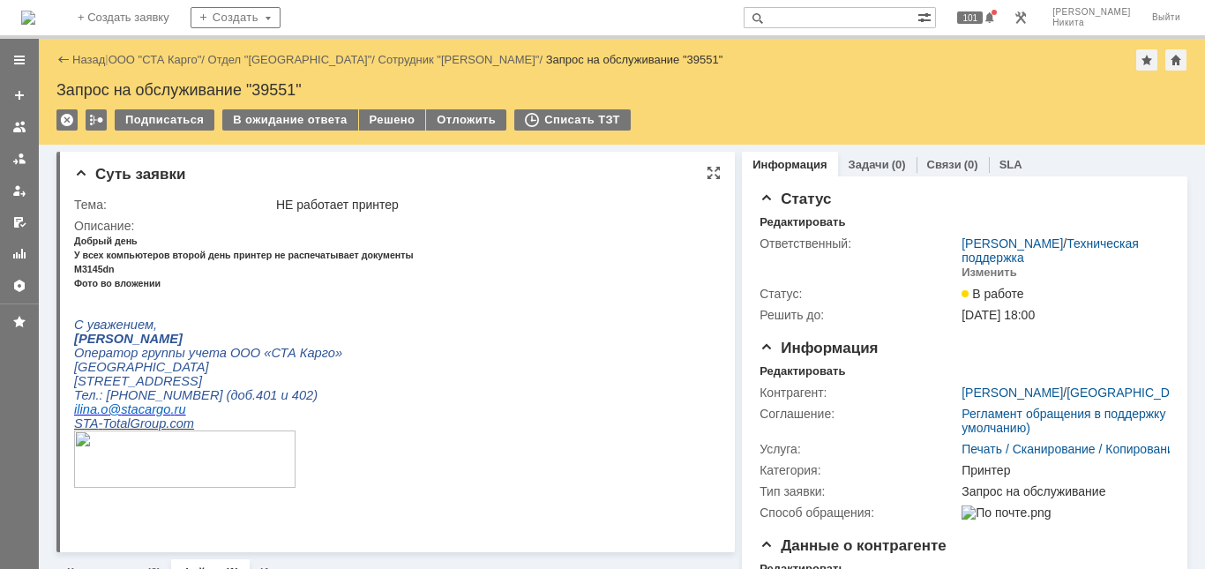
click at [355, 289] on p "Фото во вложении" at bounding box center [244, 282] width 340 height 14
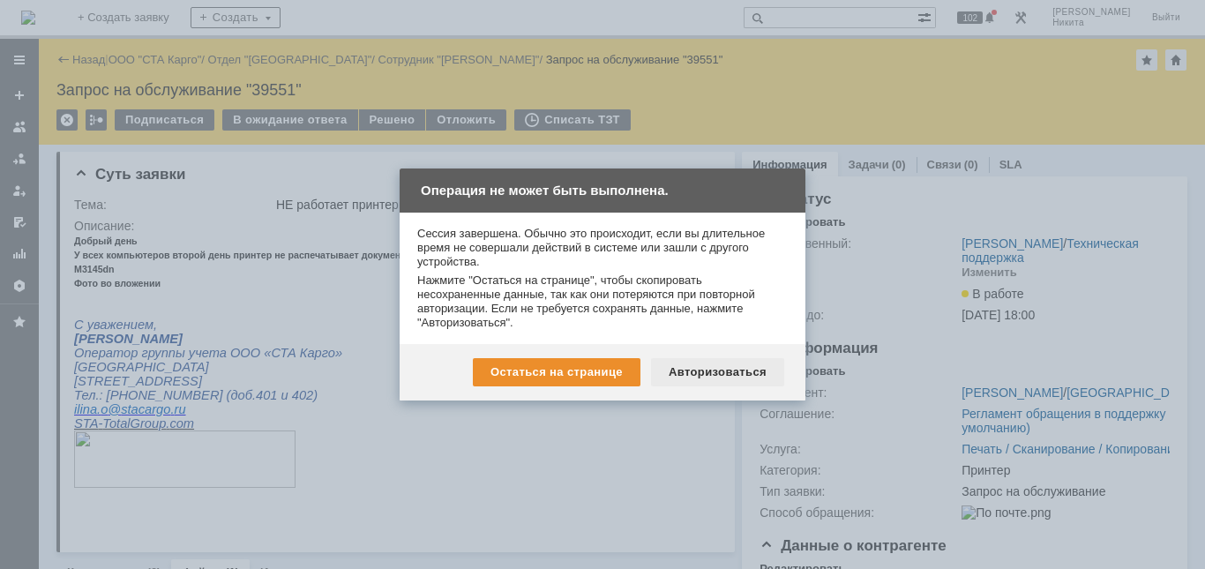
click at [690, 368] on div "Авторизоваться" at bounding box center [717, 372] width 133 height 28
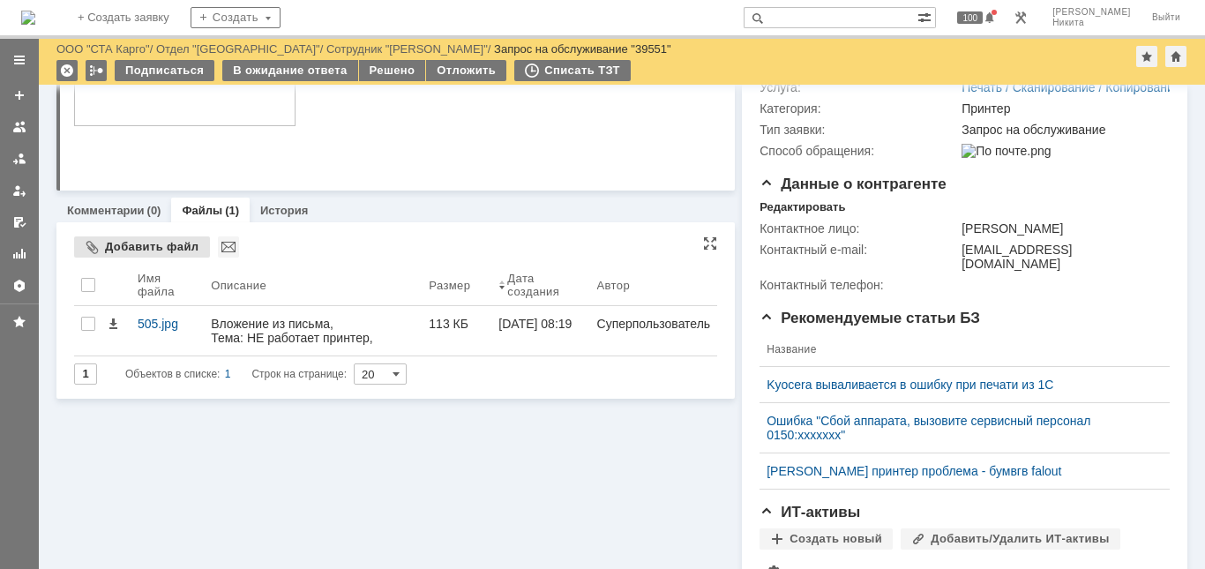
scroll to position [265, 0]
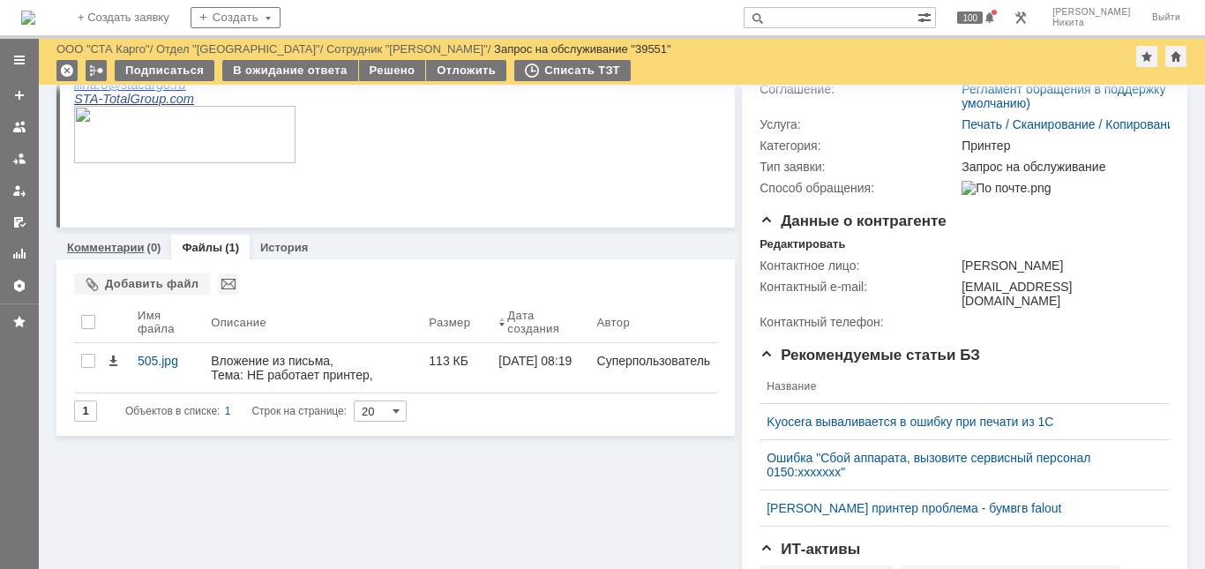
click at [123, 243] on link "Комментарии" at bounding box center [106, 247] width 78 height 13
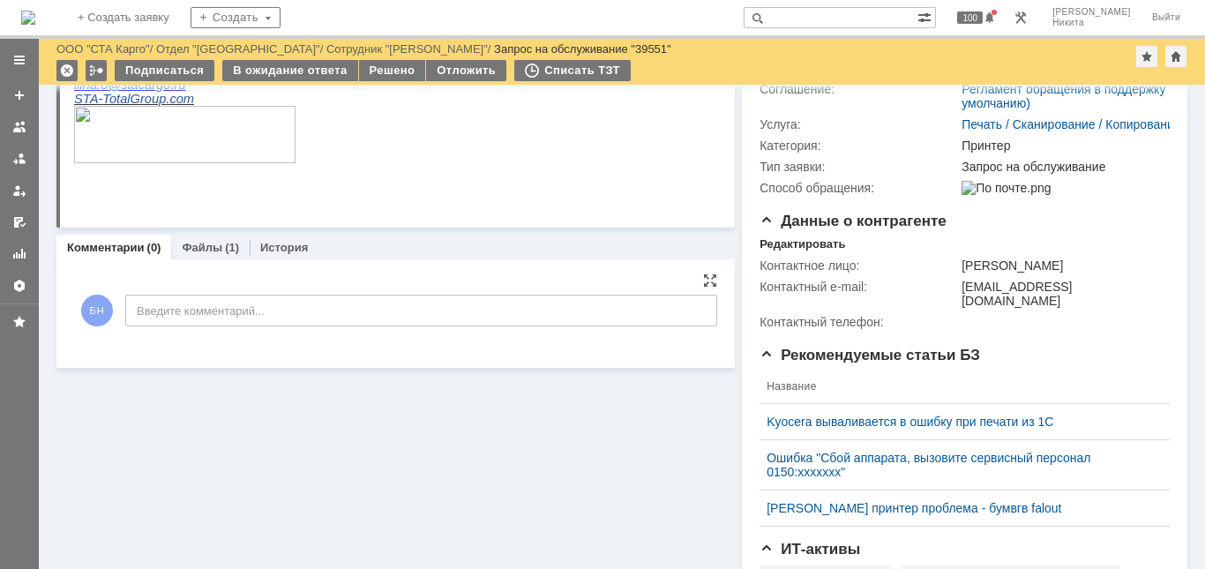
click at [218, 329] on div "БН Введите комментарий..." at bounding box center [395, 313] width 643 height 82
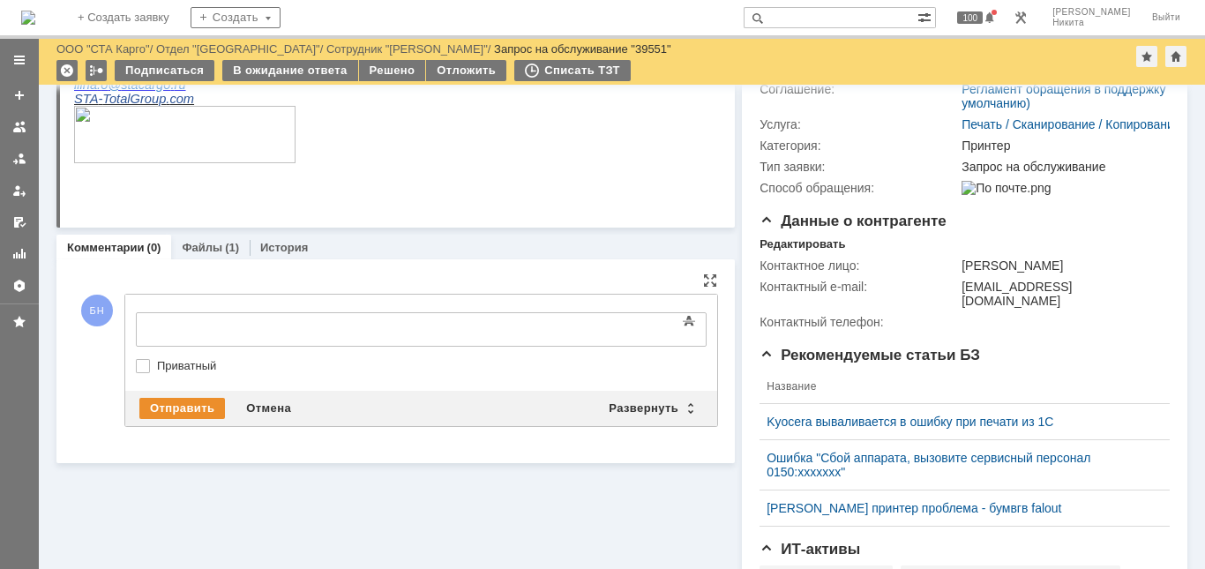
click at [227, 326] on div at bounding box center [279, 327] width 250 height 14
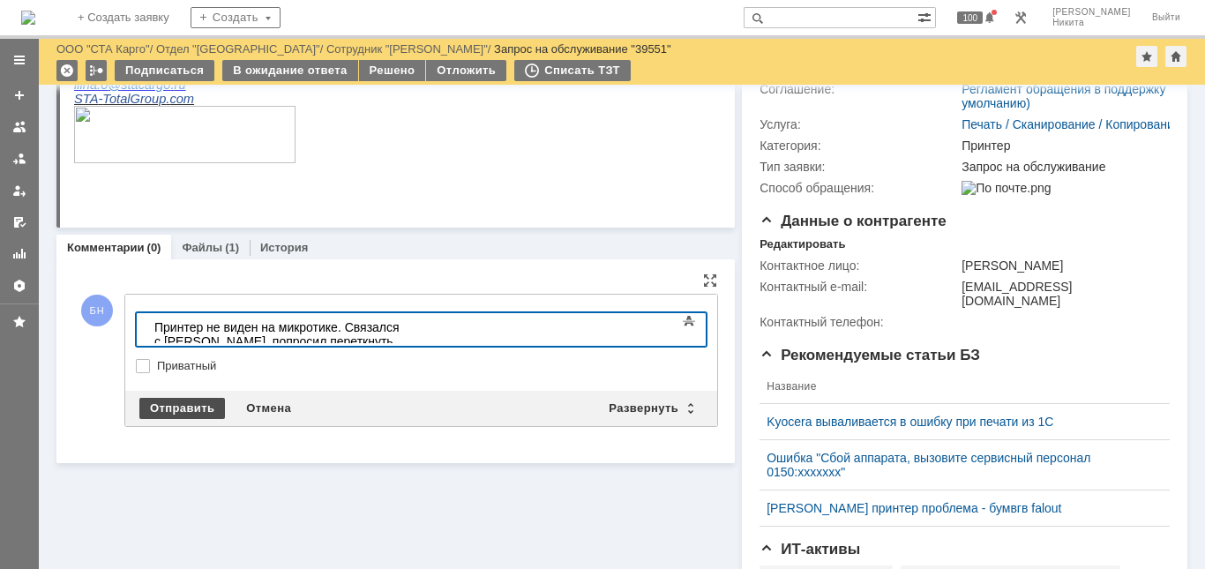
click at [175, 402] on div "Отправить" at bounding box center [182, 408] width 86 height 21
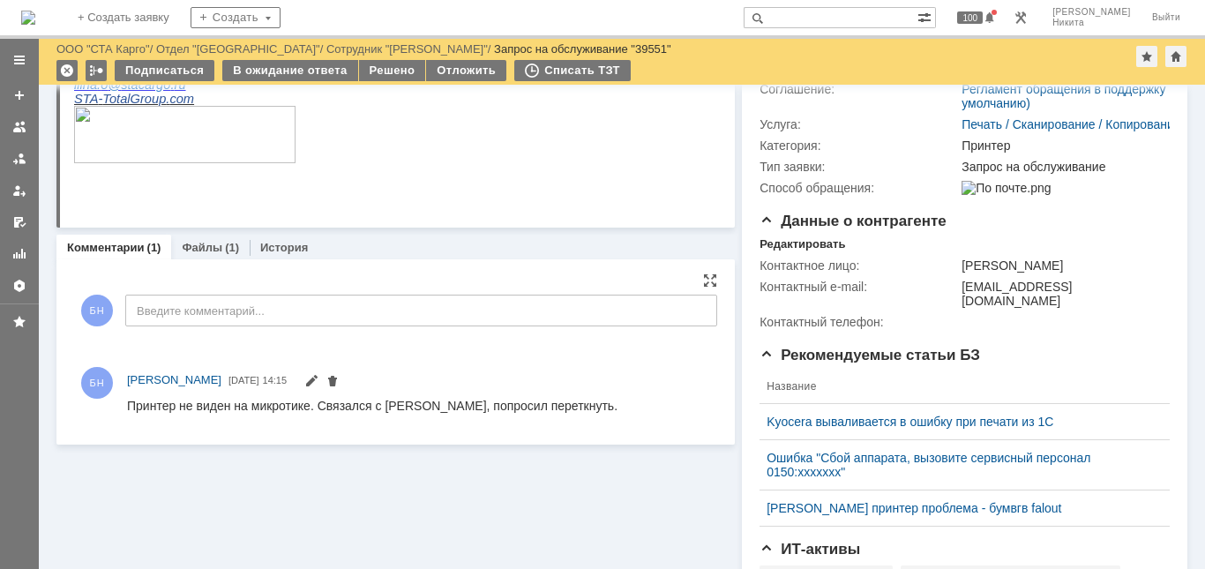
click at [35, 11] on img at bounding box center [28, 18] width 14 height 14
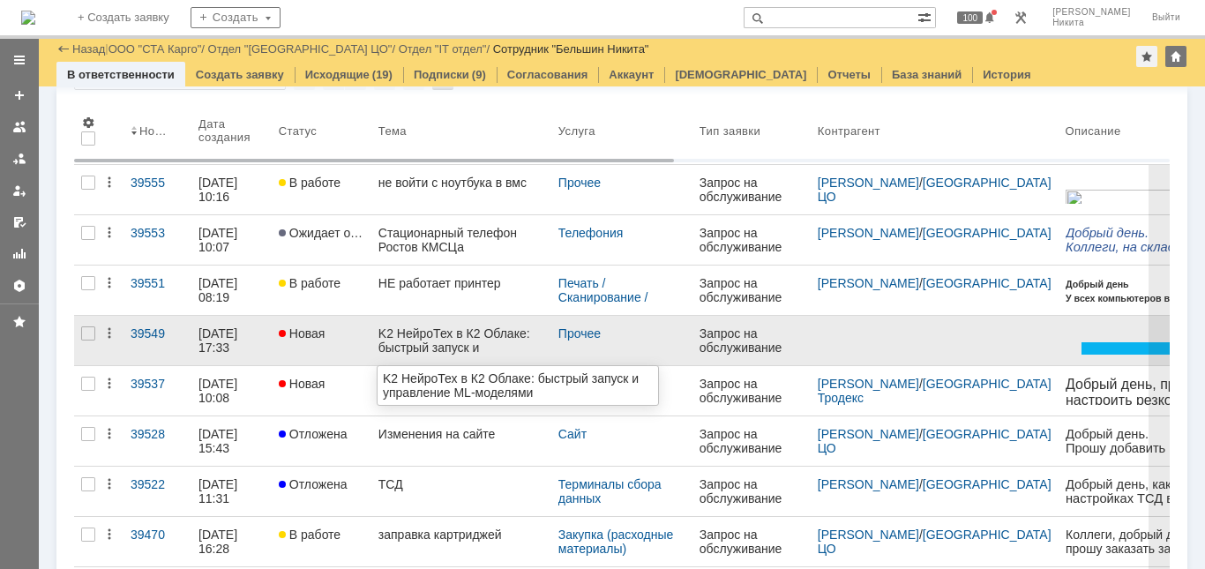
click at [448, 351] on div "K2 НейроТех в К2 Облаке: быстрый запуск и управление ML-моделями" at bounding box center [461, 340] width 166 height 28
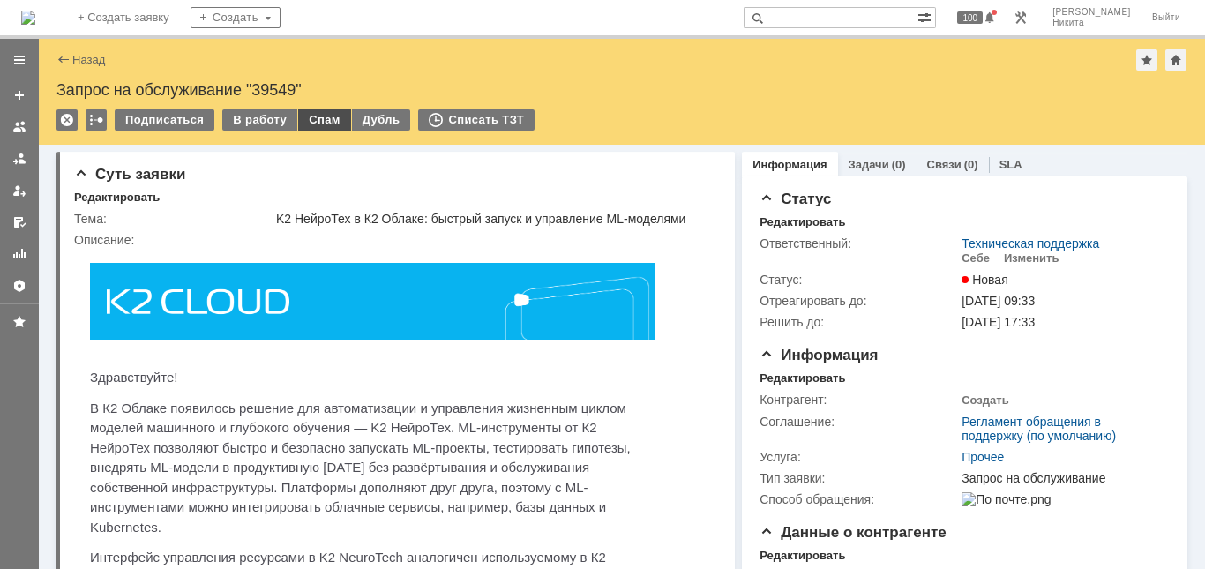
click at [332, 123] on div "Спам" at bounding box center [324, 119] width 53 height 21
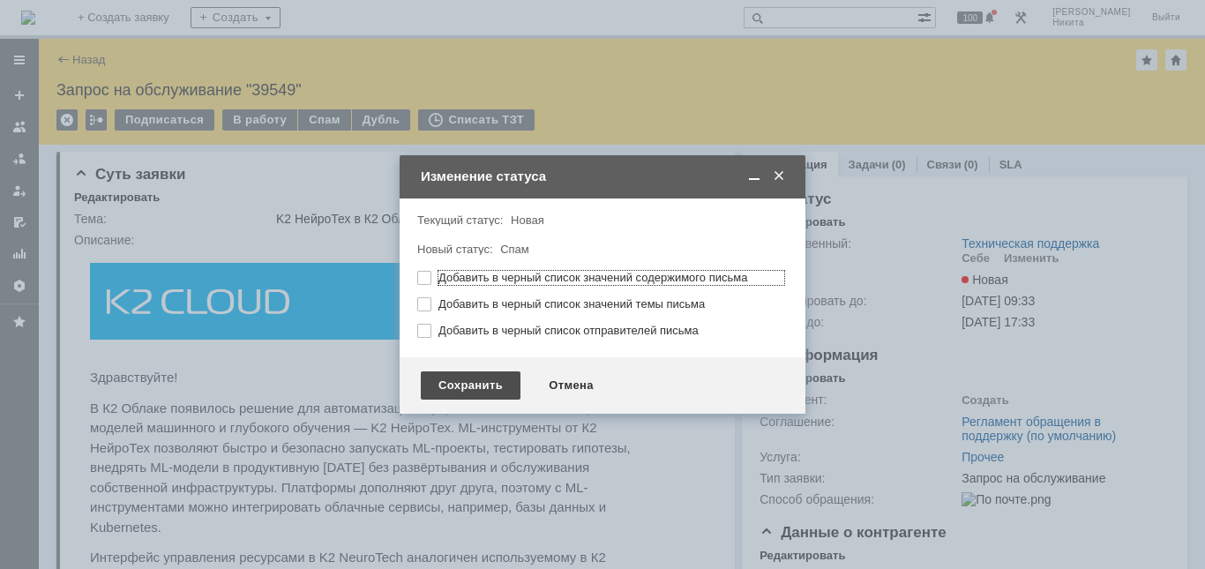
click at [503, 392] on div "Сохранить" at bounding box center [471, 385] width 100 height 28
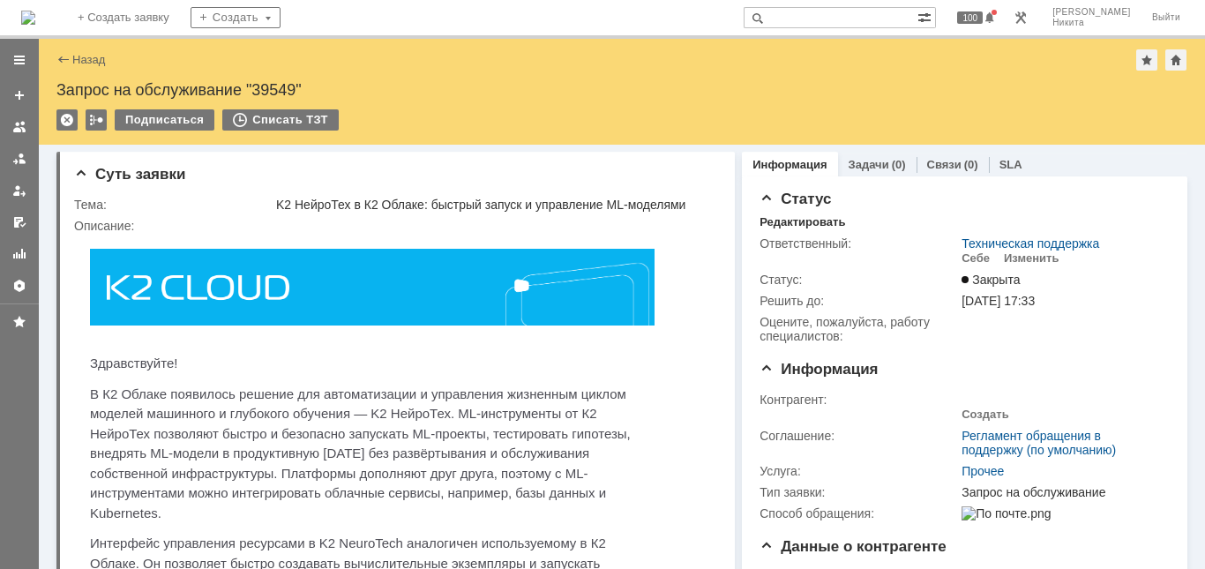
click at [35, 14] on img at bounding box center [28, 18] width 14 height 14
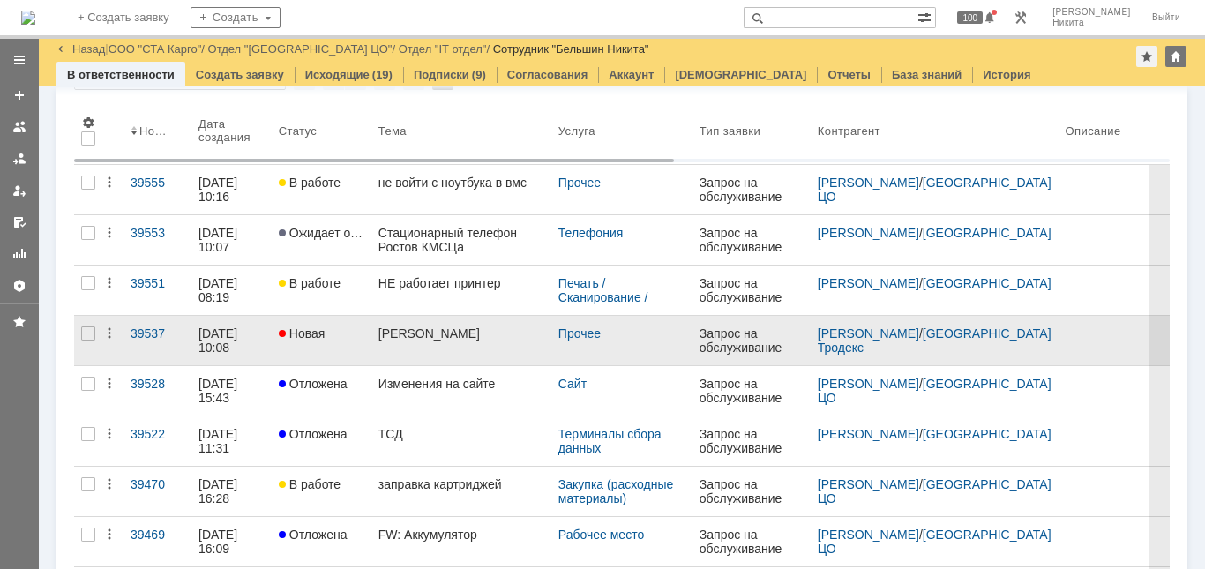
click at [402, 331] on div "[PERSON_NAME]" at bounding box center [461, 333] width 166 height 14
